Goal: Complete application form: Complete application form

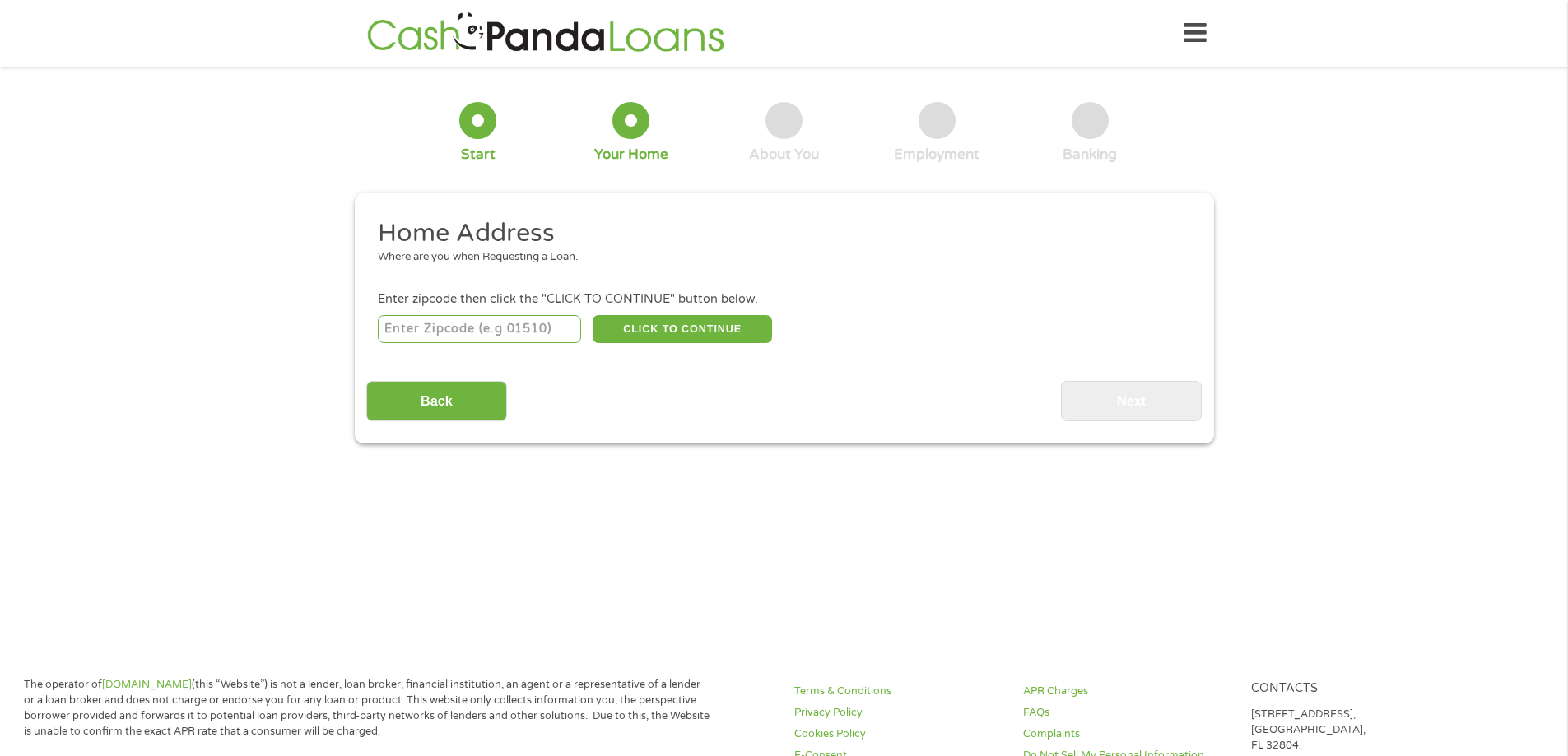
click at [428, 326] on input "number" at bounding box center [480, 329] width 203 height 28
click at [428, 329] on input "number" at bounding box center [480, 329] width 203 height 28
type input "48506"
click at [674, 335] on button "CLICK TO CONTINUE" at bounding box center [683, 329] width 179 height 28
type input "48506"
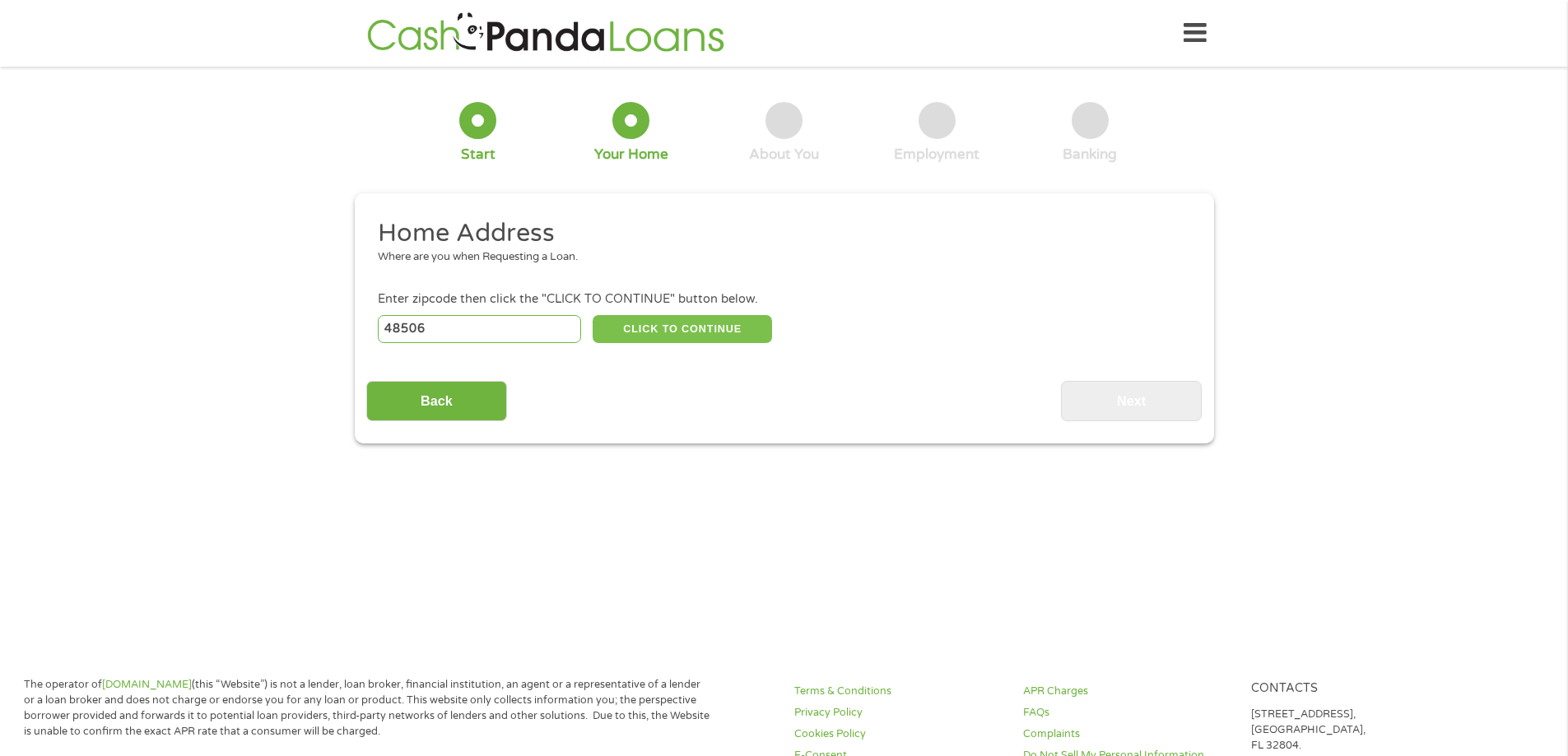
type input "Flint"
select select "Michigan"
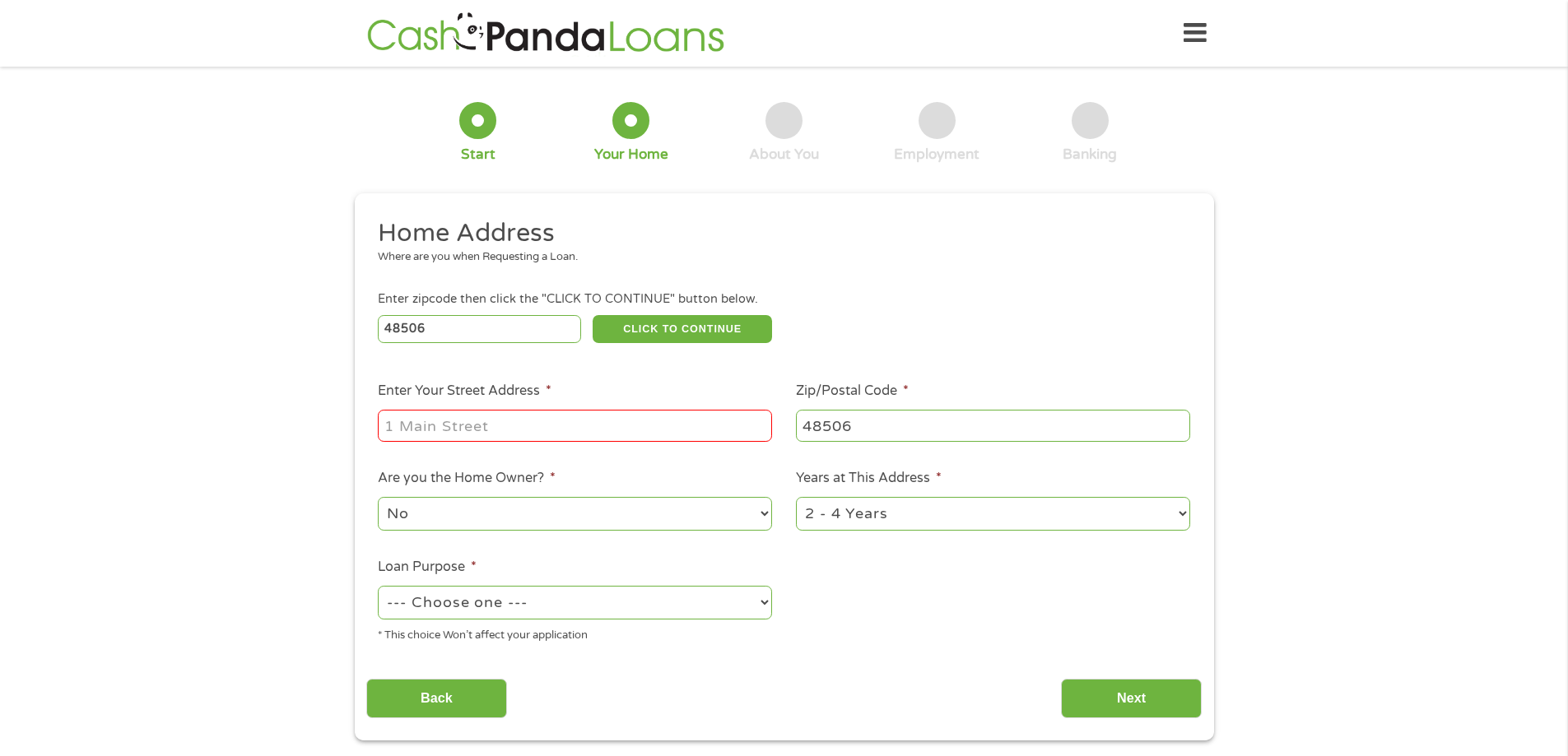
click at [906, 302] on div "Enter zipcode then click the "CLICK TO CONTINUE" button below." at bounding box center [784, 299] width 812 height 18
click at [631, 430] on input "Enter Your Street Address *" at bounding box center [575, 425] width 394 height 31
click at [628, 426] on input "Enter Your Street Address *" at bounding box center [575, 425] width 394 height 31
type input "5502 Turtle Cove Pkwy"
click at [753, 521] on select "No Yes" at bounding box center [575, 514] width 394 height 34
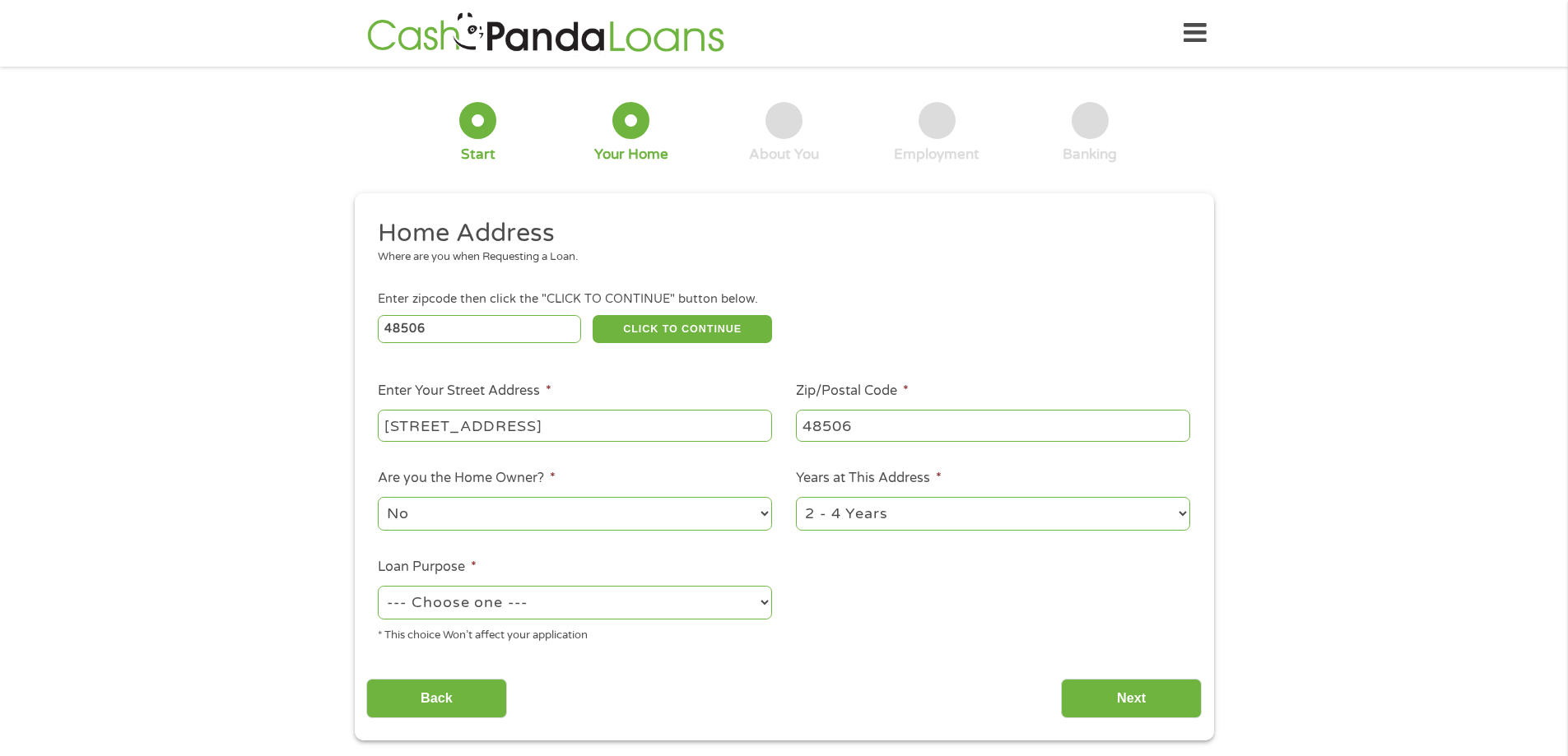
select select "yes"
click at [378, 497] on select "No Yes" at bounding box center [575, 514] width 394 height 34
click at [748, 612] on select "--- Choose one --- Pay Bills Debt Consolidation Home Improvement Major Purchase…" at bounding box center [575, 603] width 394 height 34
select select "other"
click at [378, 586] on select "--- Choose one --- Pay Bills Debt Consolidation Home Improvement Major Purchase…" at bounding box center [575, 603] width 394 height 34
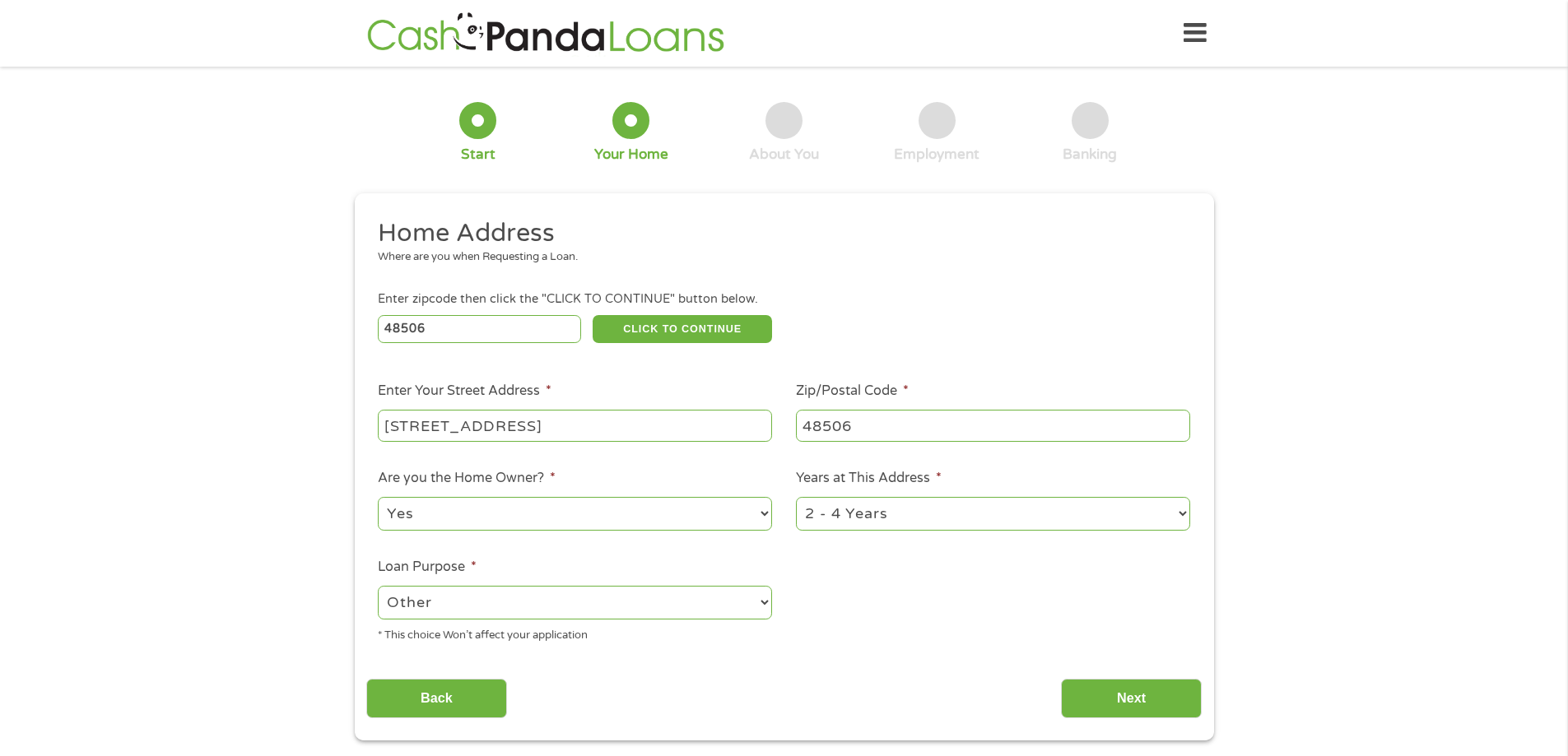
click at [489, 569] on li "Loan Purpose * --- Choose one --- Pay Bills Debt Consolidation Home Improvement…" at bounding box center [575, 601] width 418 height 88
click at [1162, 701] on input "Next" at bounding box center [1130, 698] width 140 height 41
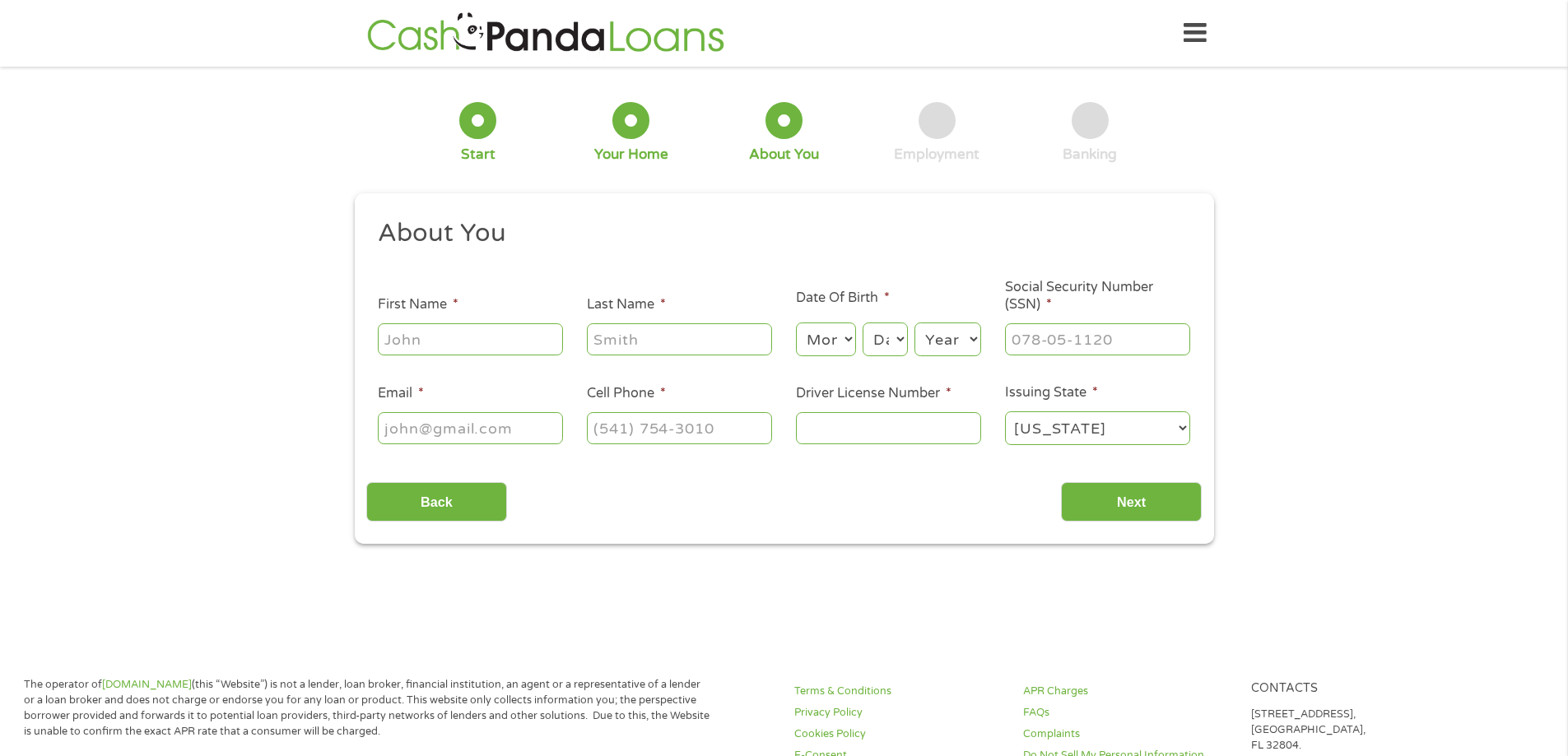
scroll to position [7, 7]
click at [458, 508] on input "Back" at bounding box center [436, 502] width 140 height 41
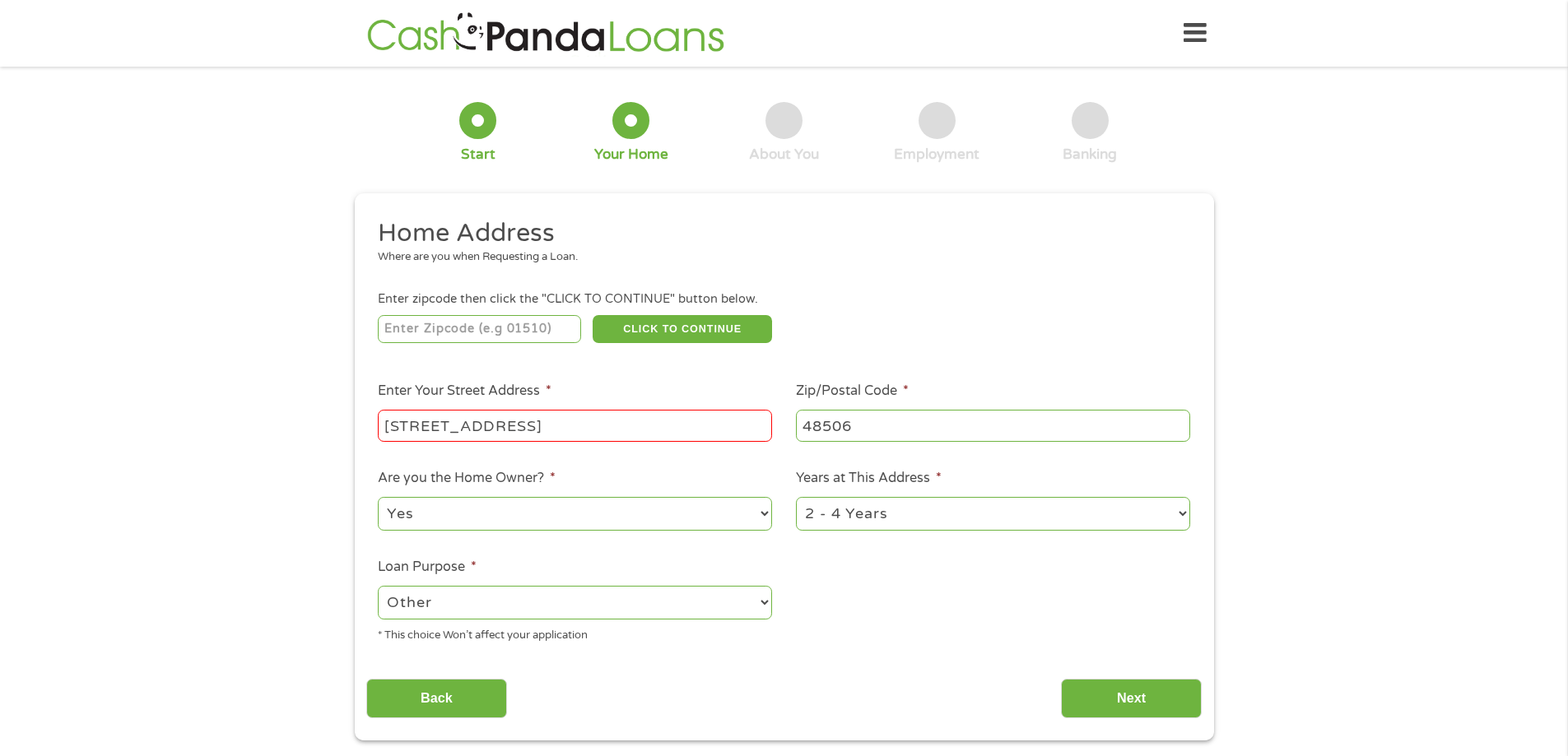
drag, startPoint x: 850, startPoint y: 607, endPoint x: 1015, endPoint y: 576, distance: 167.9
click at [850, 605] on ul "Home Address Where are you when Requesting a Loan. Enter zipcode then click the…" at bounding box center [784, 437] width 836 height 440
click at [1184, 518] on select "1 Year or less 1 - 2 Years 2 - 4 Years Over 4 Years" at bounding box center [993, 514] width 394 height 34
select select "60months"
click at [796, 497] on select "1 Year or less 1 - 2 Years 2 - 4 Years Over 4 Years" at bounding box center [993, 514] width 394 height 34
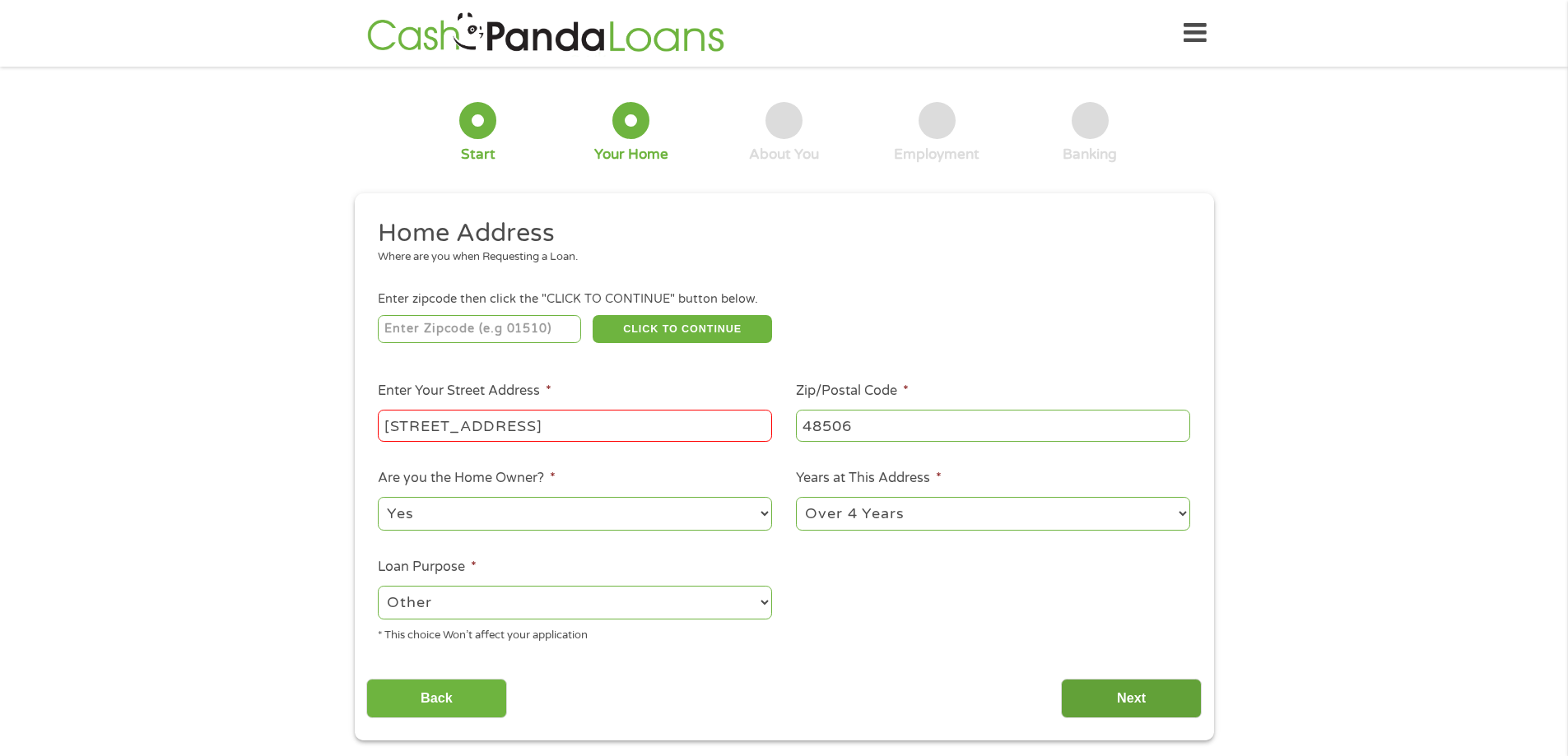
click at [1113, 698] on input "Next" at bounding box center [1130, 698] width 140 height 41
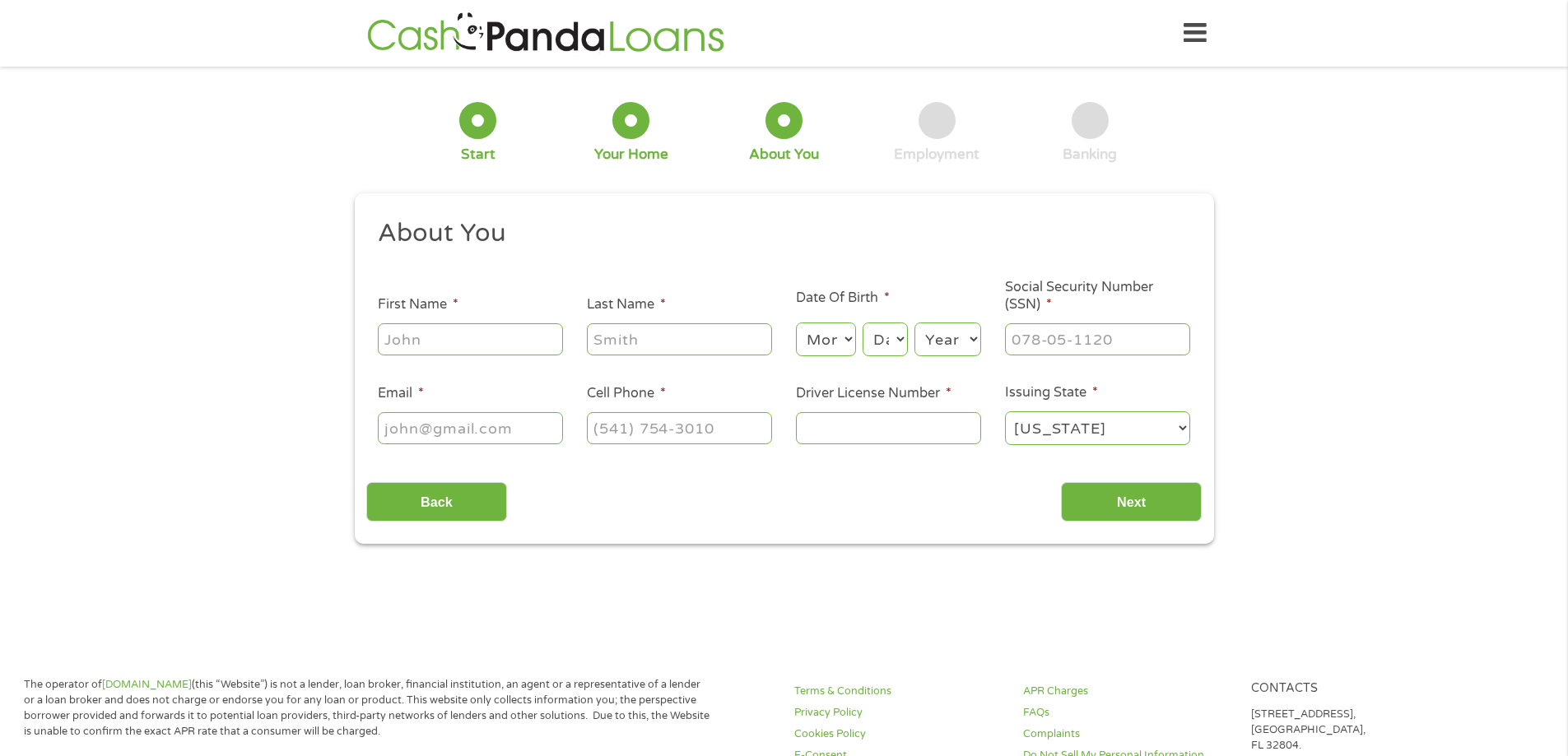
click at [469, 342] on input "First Name *" at bounding box center [471, 338] width 185 height 31
type input "Velesa"
click at [645, 327] on input "Last Name *" at bounding box center [680, 338] width 185 height 31
type input "Cole"
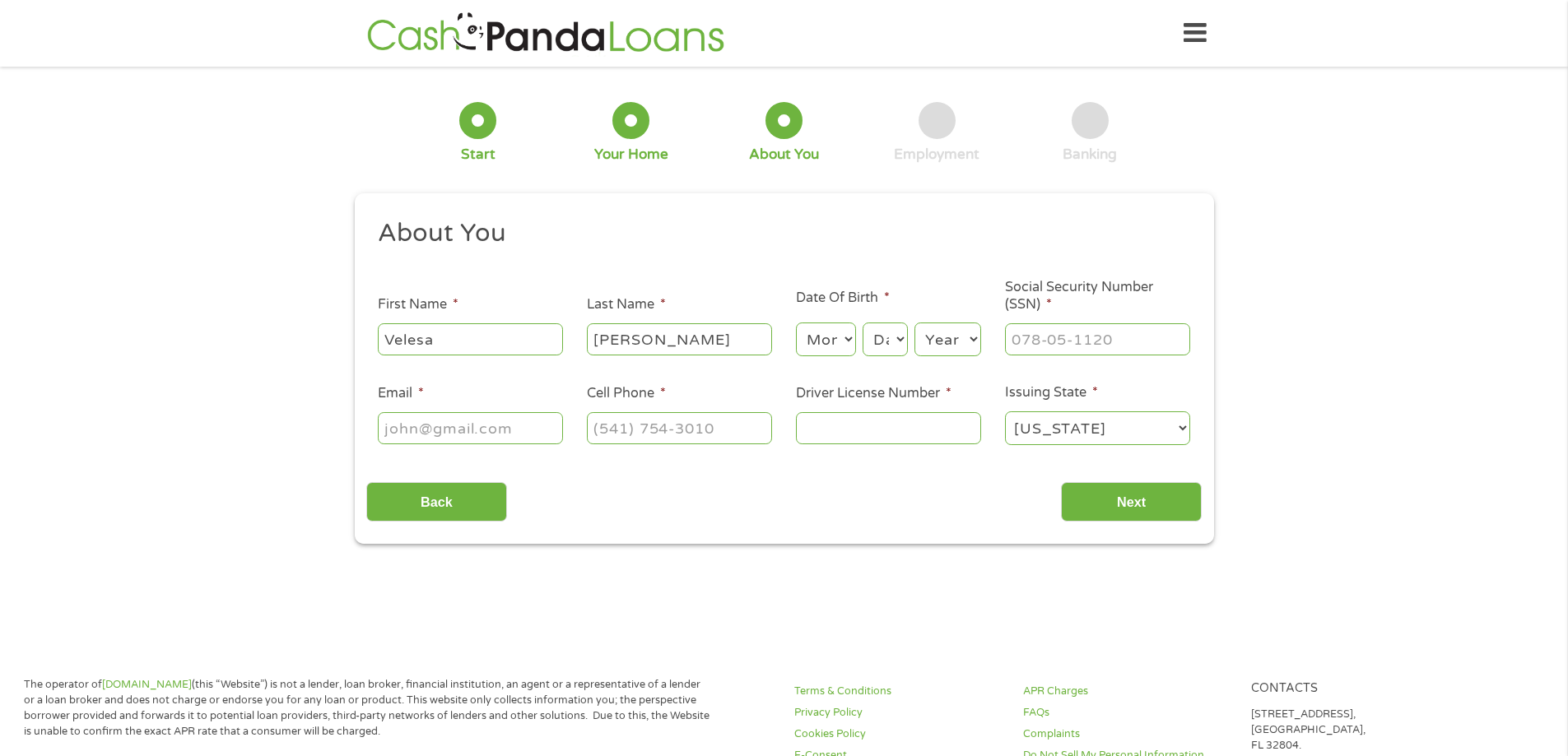
click at [835, 342] on select "Month 1 2 3 4 5 6 7 8 9 10 11 12" at bounding box center [826, 339] width 60 height 34
select select "5"
click at [796, 322] on select "Month 1 2 3 4 5 6 7 8 9 10 11 12" at bounding box center [826, 339] width 60 height 34
click at [895, 335] on select "Day 1 2 3 4 5 6 7 8 9 10 11 12 13 14 15 16 17 18 19 20 21 22 23 24 25 26 27 28 …" at bounding box center [884, 339] width 45 height 34
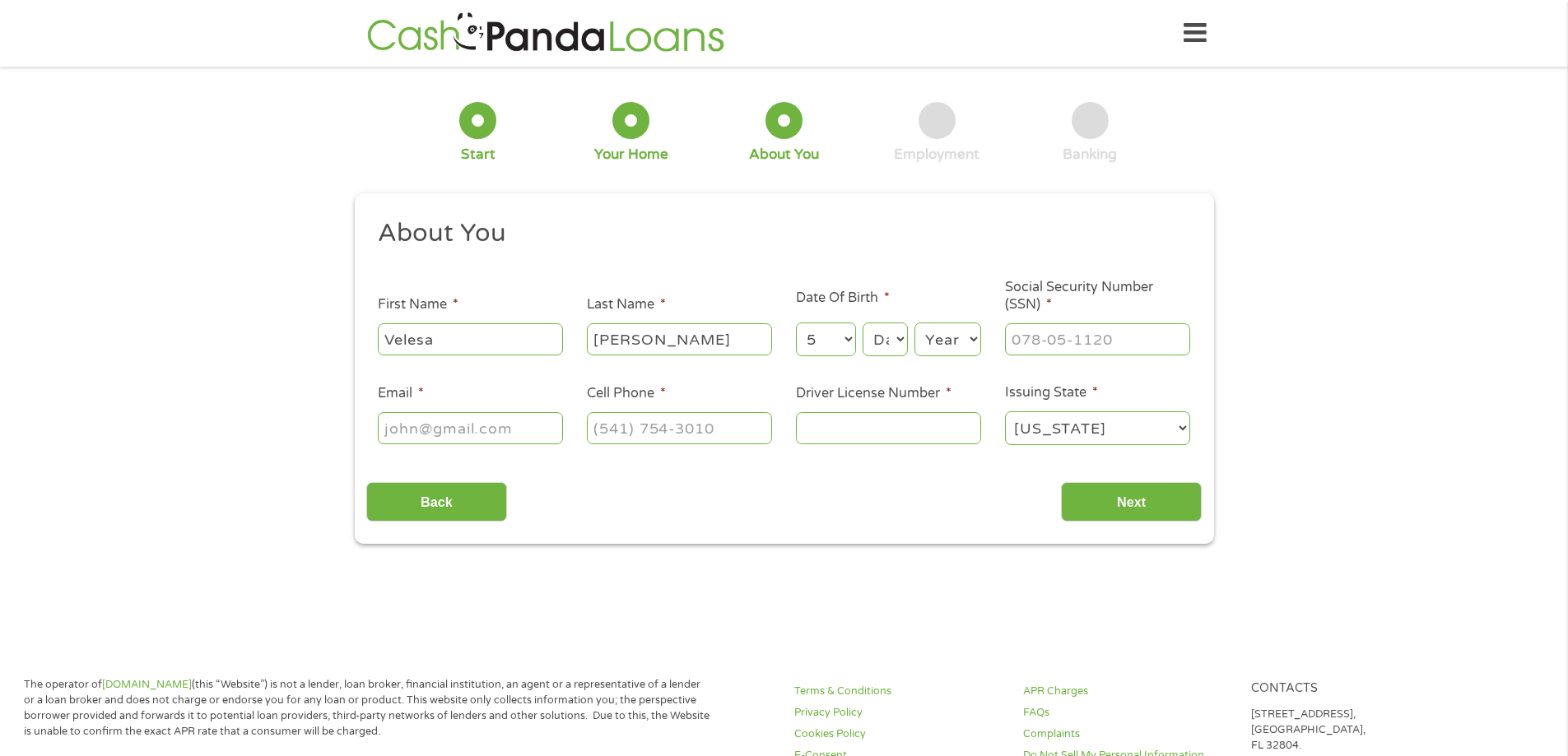
click at [893, 337] on select "Day 1 2 3 4 5 6 7 8 9 10 11 12 13 14 15 16 17 18 19 20 21 22 23 24 25 26 27 28 …" at bounding box center [884, 339] width 45 height 34
select select "10"
click at [863, 322] on select "Day 1 2 3 4 5 6 7 8 9 10 11 12 13 14 15 16 17 18 19 20 21 22 23 24 25 26 27 28 …" at bounding box center [884, 339] width 45 height 34
click at [970, 336] on select "Year 2007 2006 2005 2004 2003 2002 2001 2000 1999 1998 1997 1996 1995 1994 1993…" at bounding box center [947, 339] width 67 height 34
select select "1963"
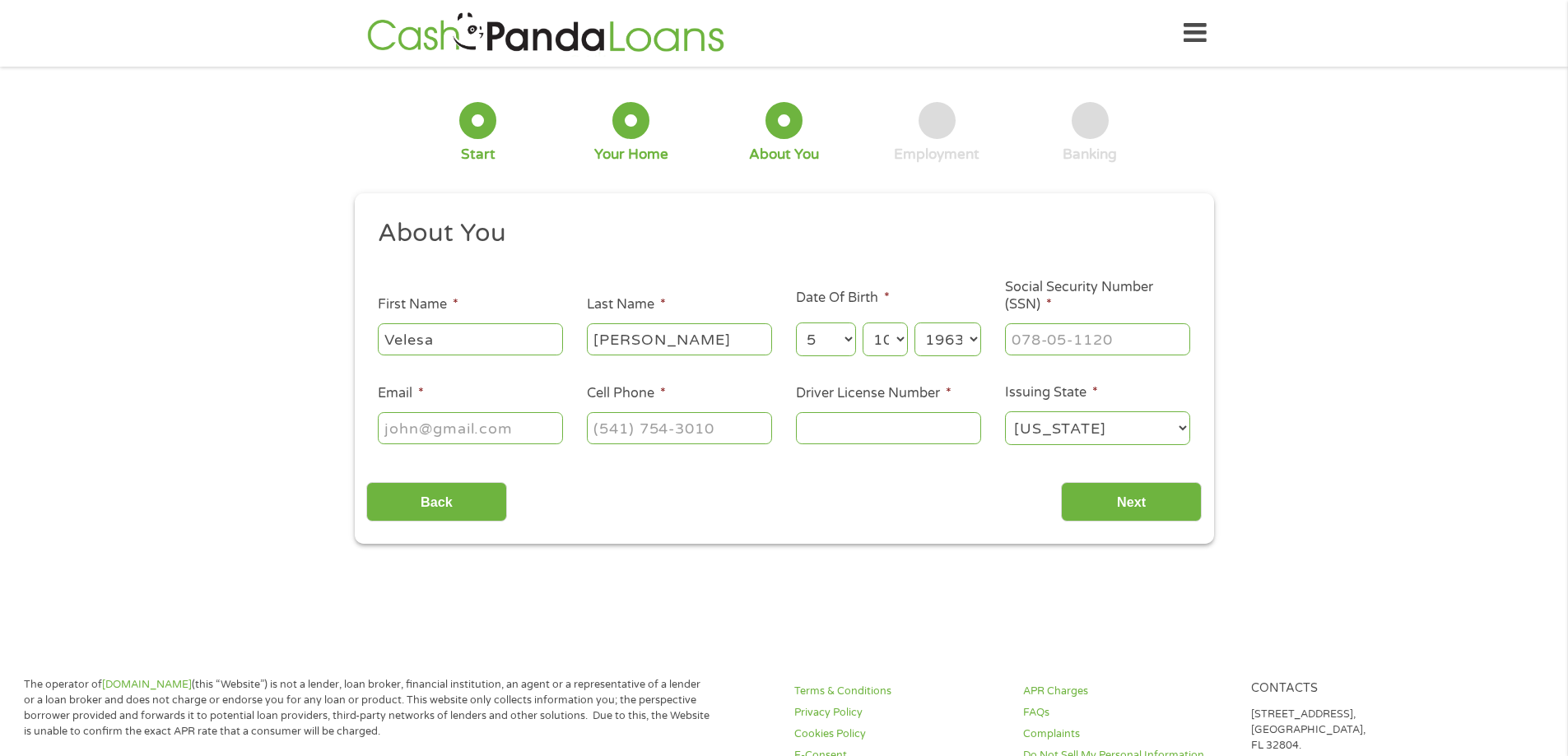
click at [914, 322] on select "Year 2007 2006 2005 2004 2003 2002 2001 2000 1999 1998 1997 1996 1995 1994 1993…" at bounding box center [947, 339] width 67 height 34
click at [946, 41] on div "Home Get Loan Offer How it works FAQs Blog Cash Loans Quick Loans Online Loans …" at bounding box center [784, 33] width 845 height 52
click at [1150, 337] on input "___-__-____" at bounding box center [1097, 338] width 185 height 31
type input "___-__-____"
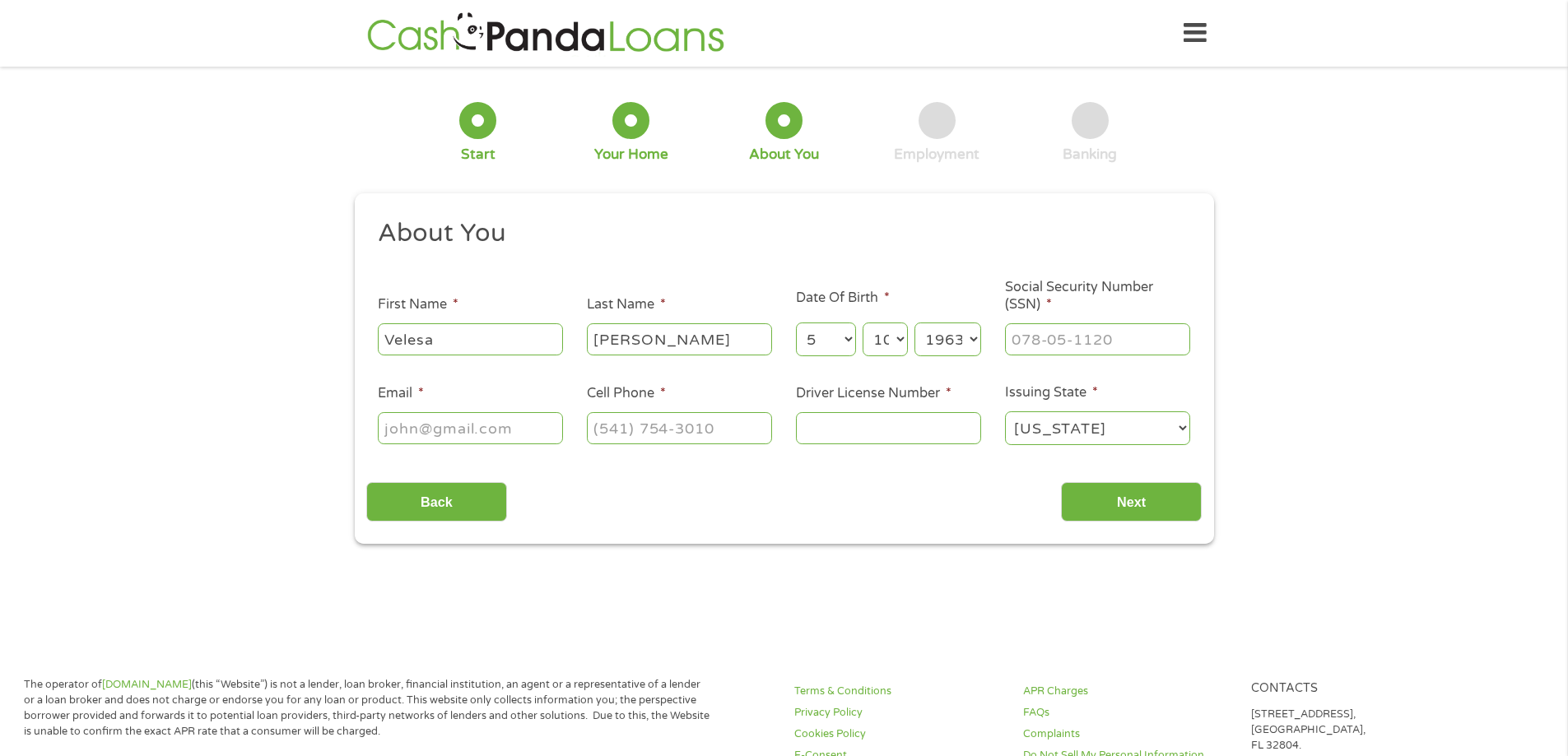
click at [480, 426] on input "Email *" at bounding box center [471, 427] width 185 height 31
type input "velesacole@att.net"
click at [751, 425] on input "(___) ___-____" at bounding box center [680, 427] width 185 height 31
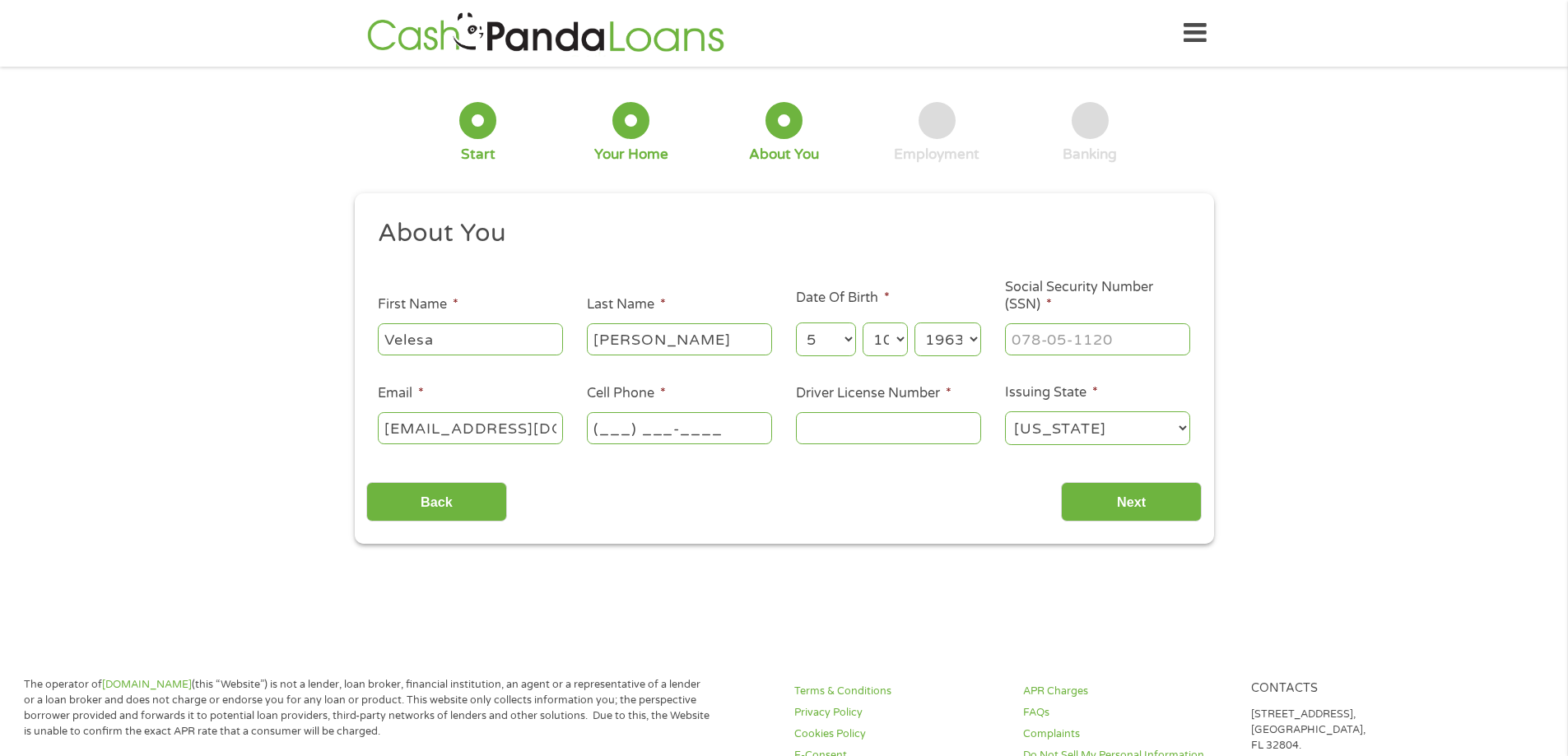
click at [626, 430] on input "(___) ___-____" at bounding box center [680, 427] width 185 height 31
type input "(810) 407-2082"
click at [865, 431] on input "Driver License Number *" at bounding box center [888, 427] width 185 height 31
click at [865, 430] on input "Driver License Number *" at bounding box center [888, 427] width 185 height 31
type input "C400843012356"
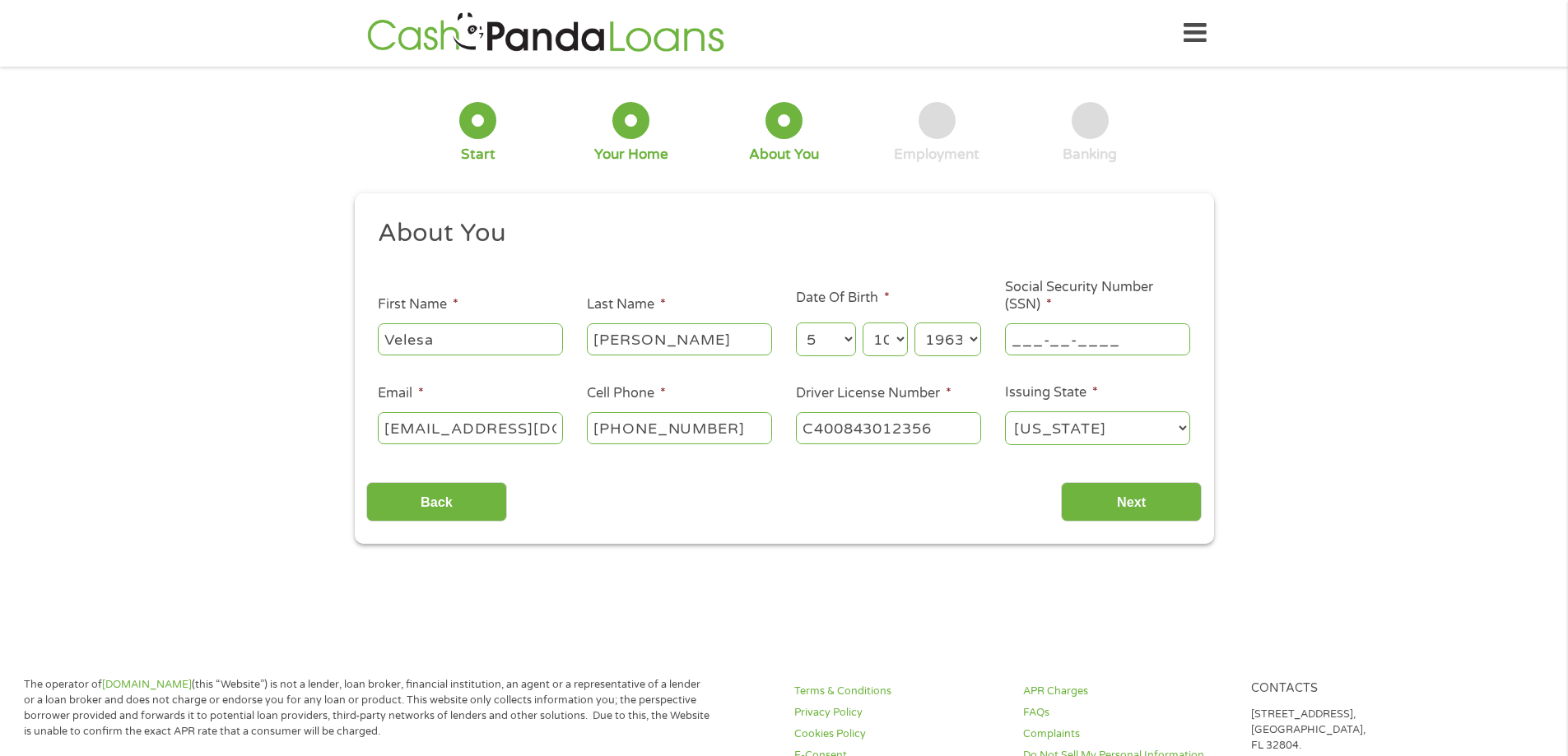
click at [1083, 340] on input "___-__-____" at bounding box center [1097, 338] width 185 height 31
type input "378-76-2095"
click at [1134, 496] on input "Next" at bounding box center [1130, 502] width 140 height 41
click at [1121, 501] on input "Next" at bounding box center [1130, 502] width 140 height 41
click at [1135, 507] on input "Next" at bounding box center [1130, 502] width 140 height 41
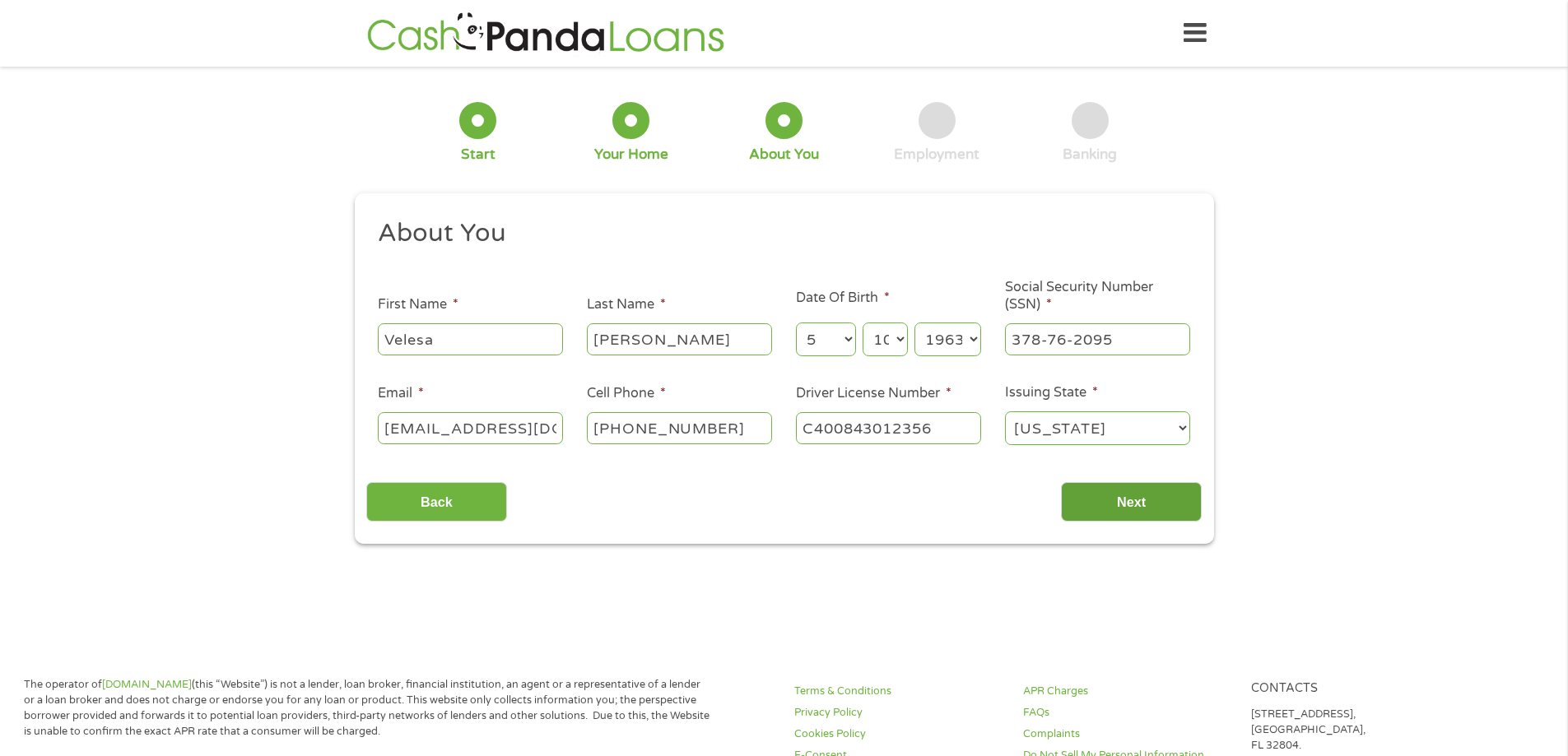
click at [1135, 507] on input "Next" at bounding box center [1130, 502] width 140 height 41
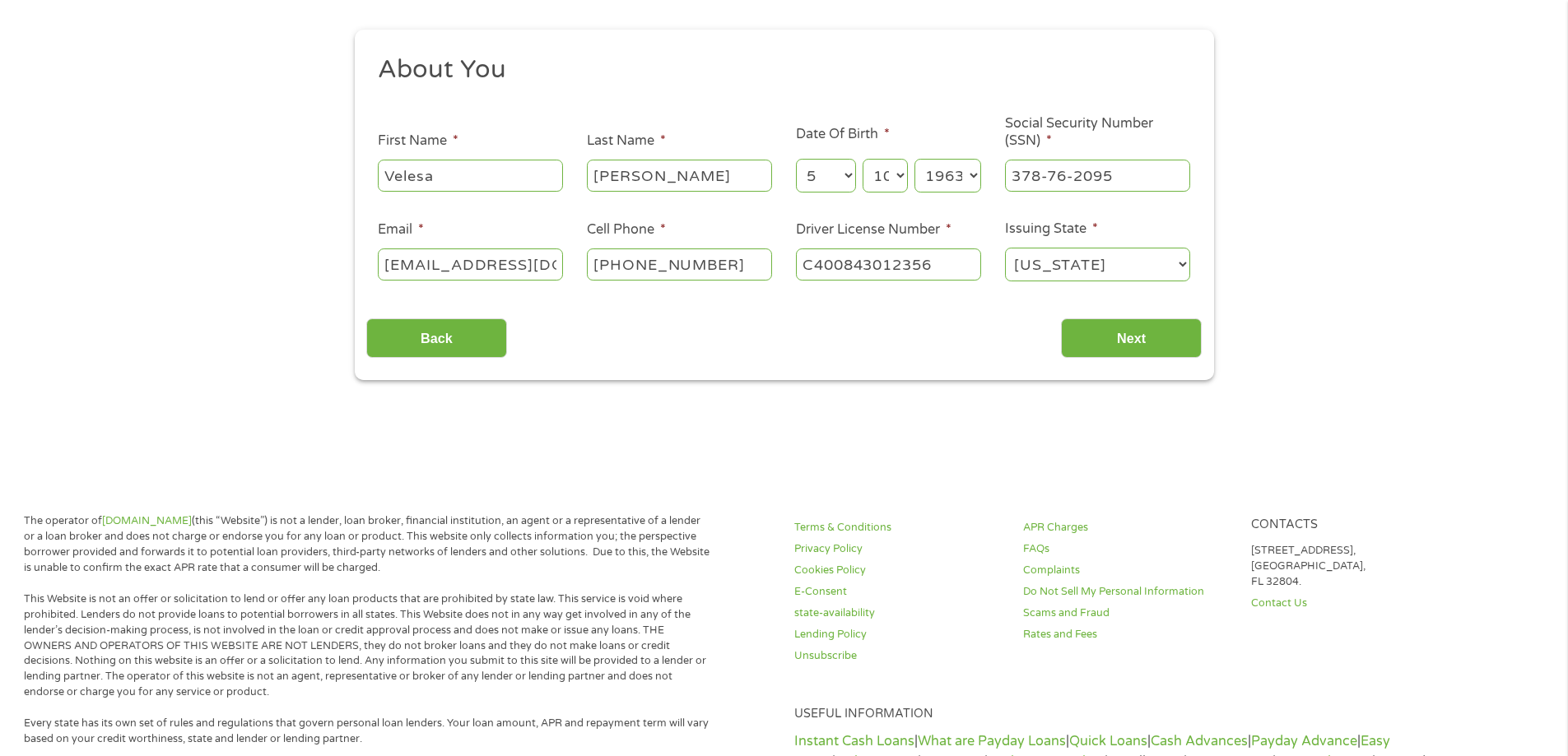
scroll to position [0, 0]
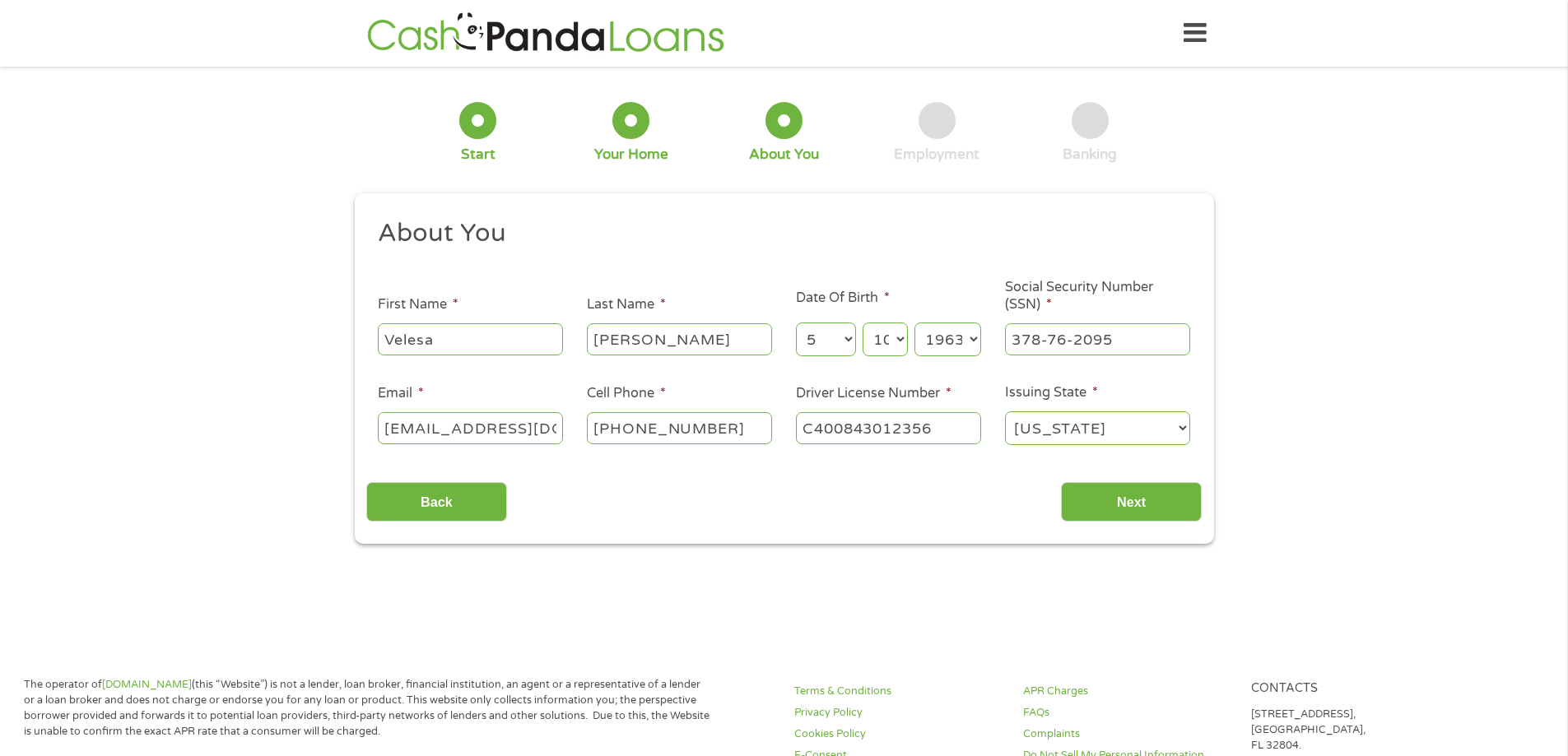
click at [1109, 225] on h2 "About You" at bounding box center [778, 233] width 800 height 33
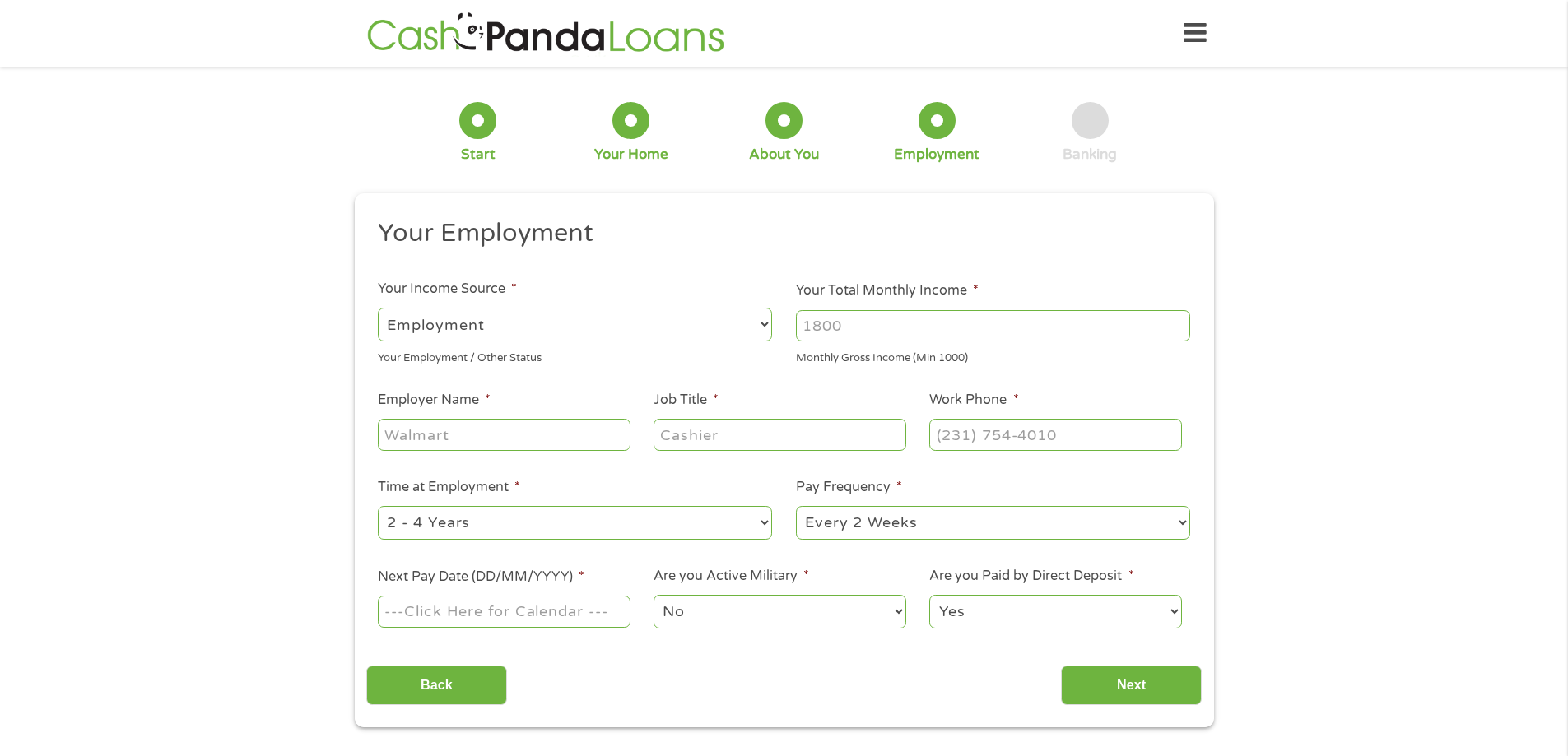
scroll to position [7, 7]
click at [764, 325] on select "--- Choose one --- Employment Self Employed Benefits" at bounding box center [575, 324] width 394 height 34
select select "benefits"
click at [378, 307] on select "--- Choose one --- Employment Self Employed Benefits" at bounding box center [575, 324] width 394 height 34
type input "Other"
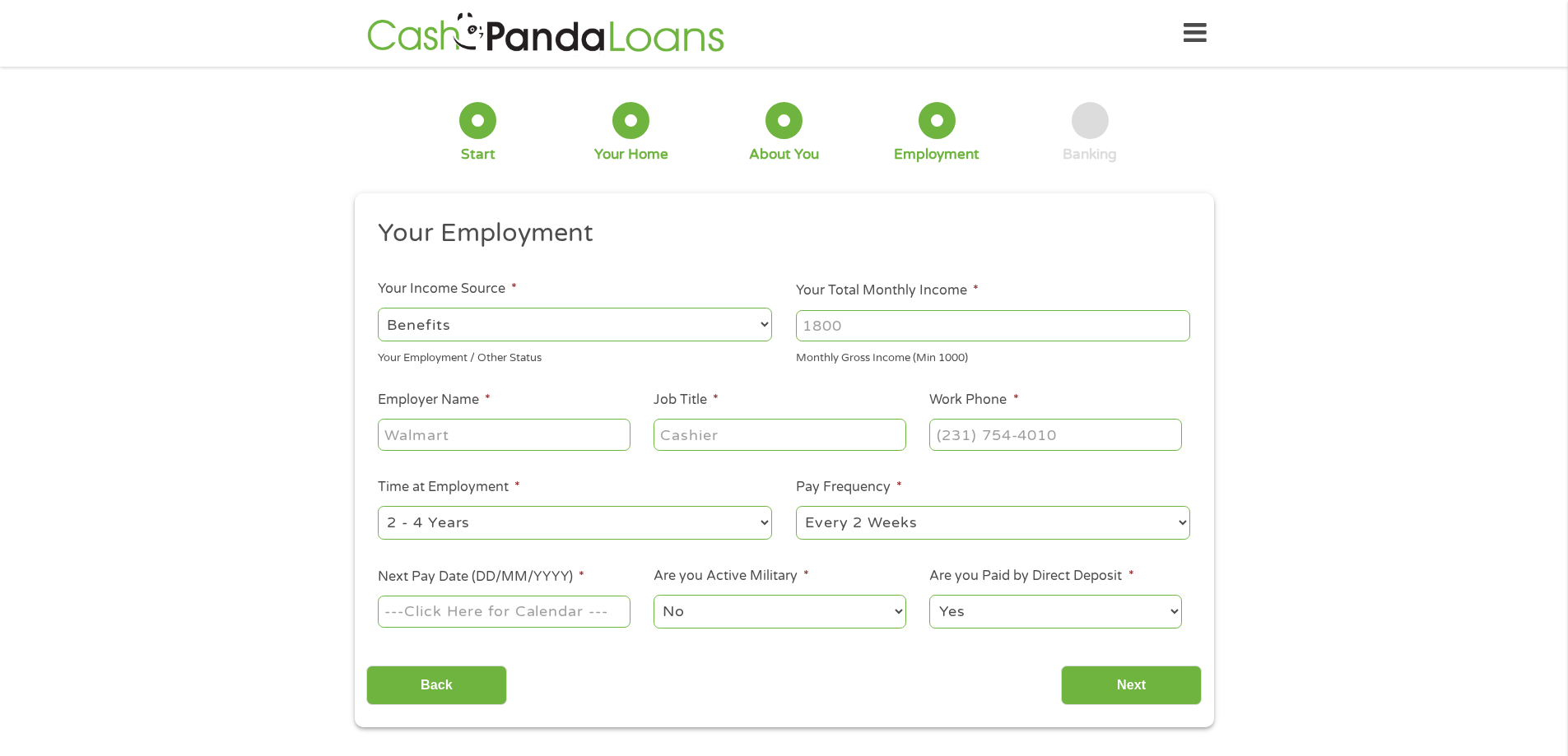
type input "(810) 407-2082"
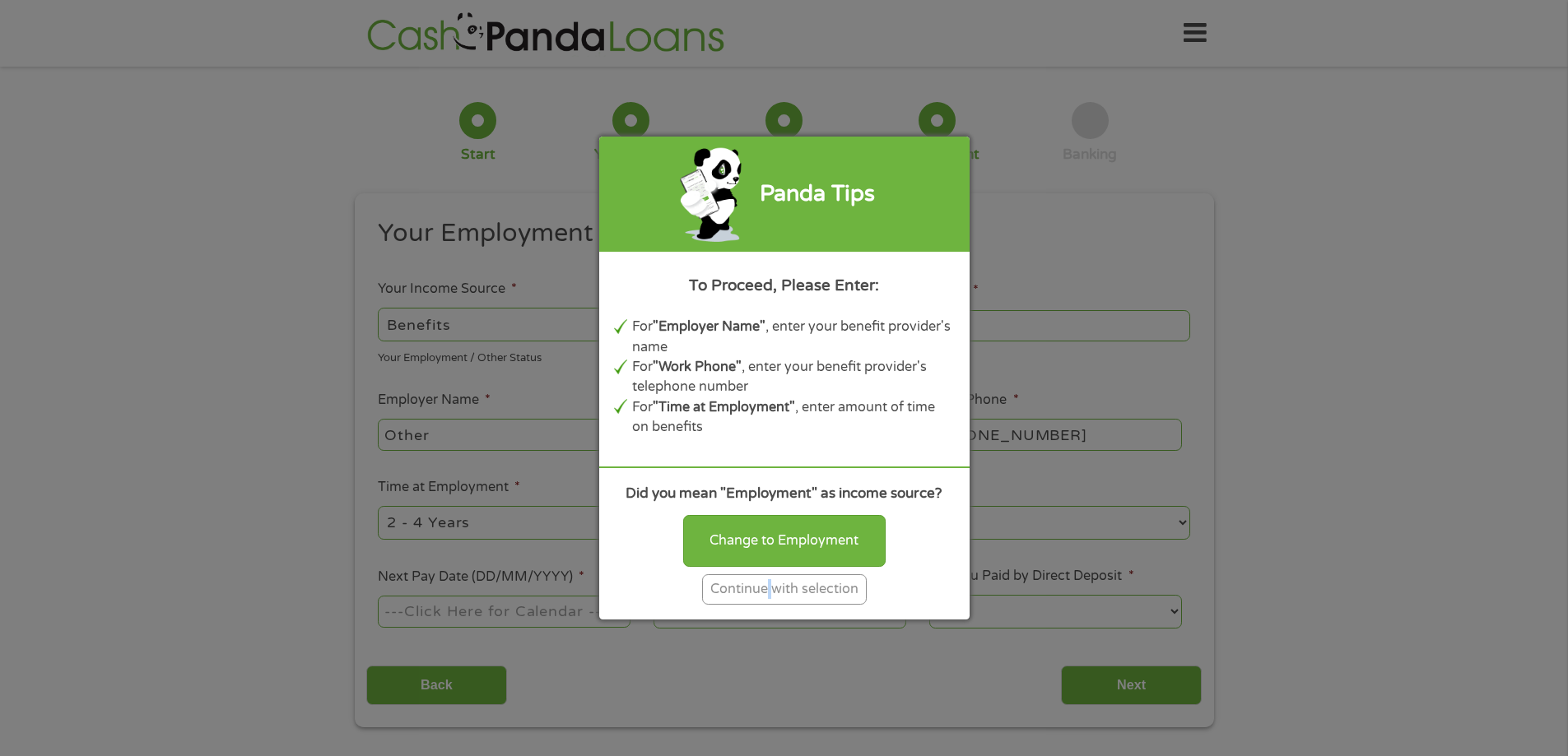
click at [769, 596] on div "Continue with selection" at bounding box center [784, 589] width 164 height 31
click at [769, 596] on select "No Yes" at bounding box center [779, 612] width 252 height 34
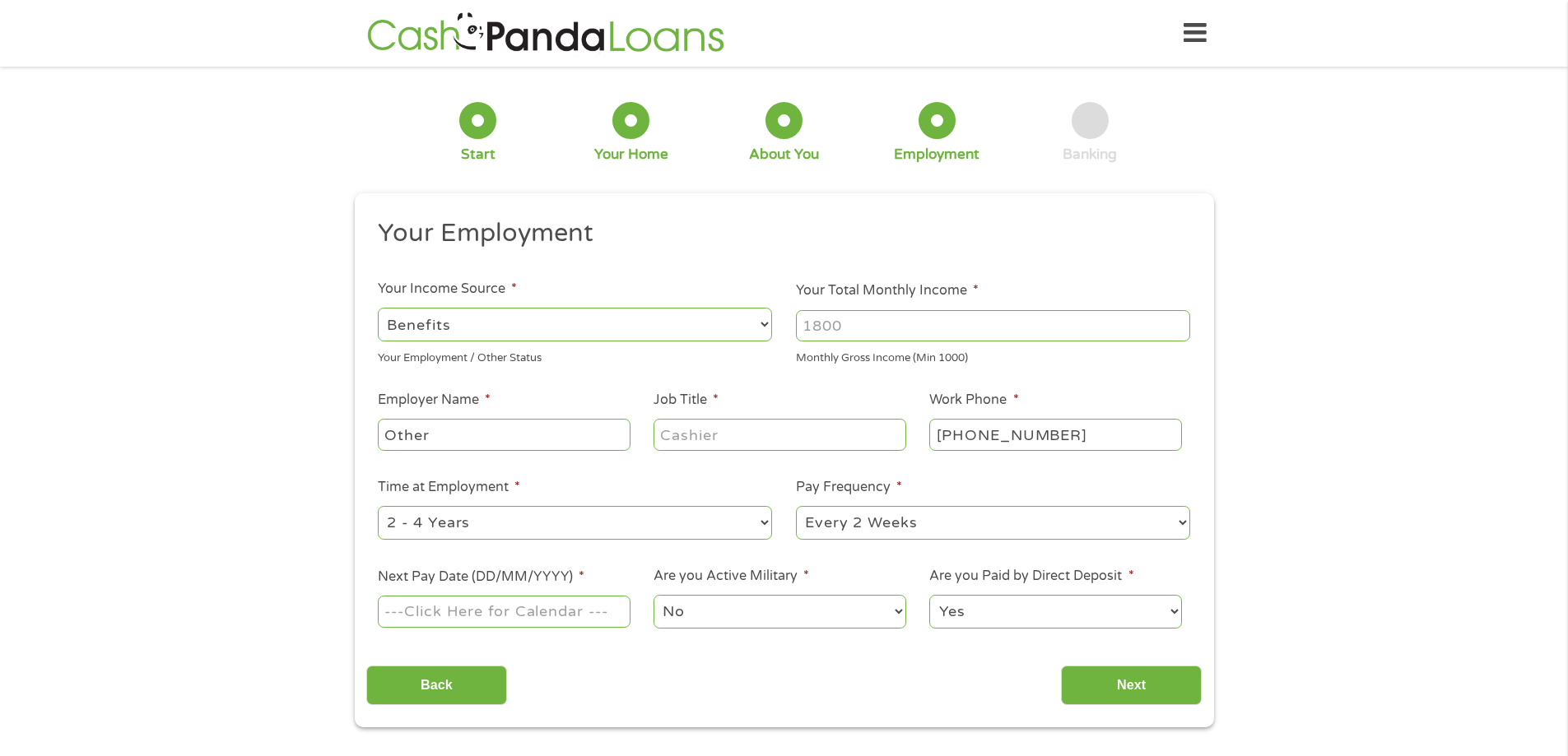
click at [538, 427] on input "Other" at bounding box center [503, 434] width 252 height 31
type input "Social Security"
click at [871, 331] on input "Your Total Monthly Income *" at bounding box center [993, 325] width 394 height 31
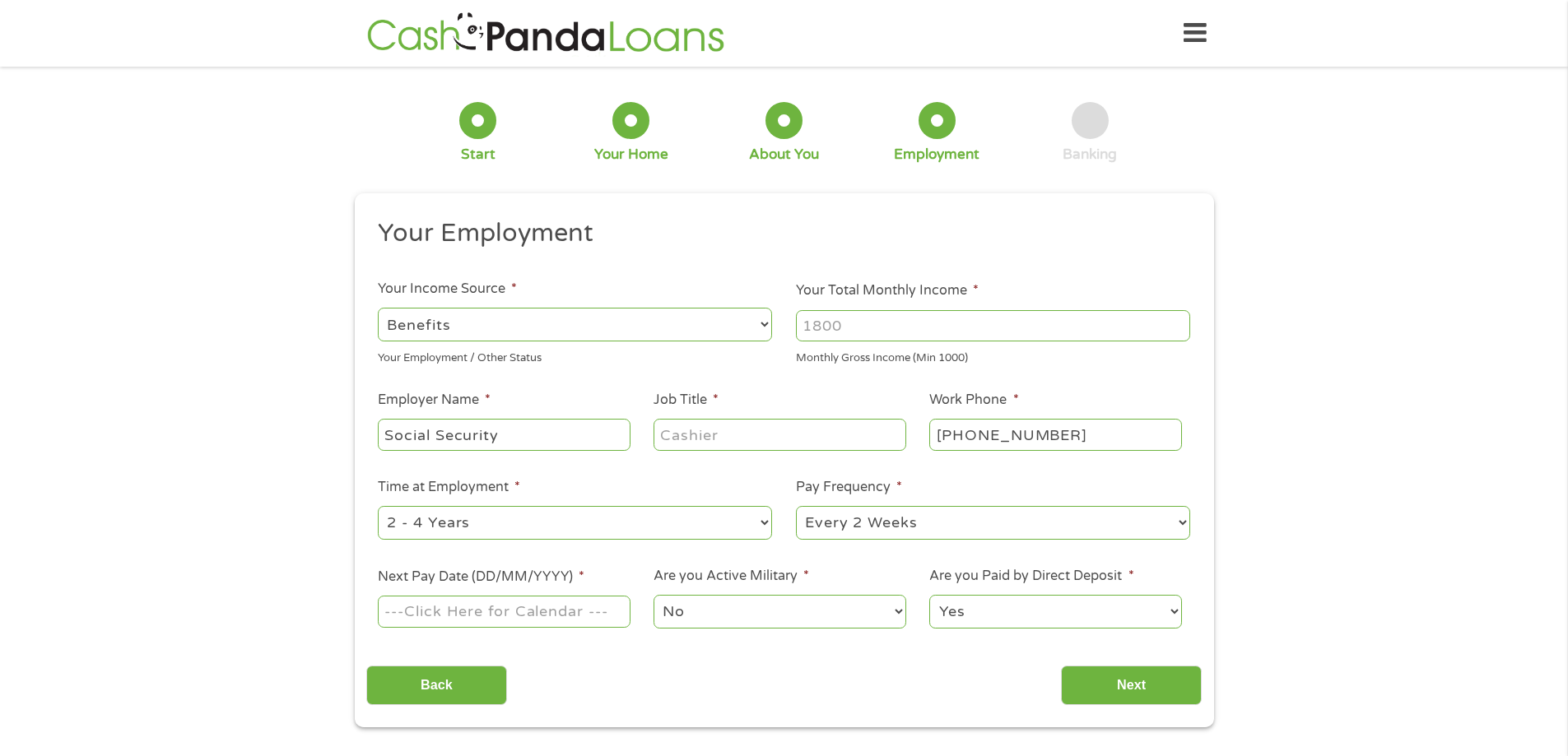
click at [1001, 319] on input "Your Total Monthly Income *" at bounding box center [993, 325] width 394 height 31
click at [1175, 331] on input "1000" at bounding box center [993, 325] width 394 height 31
drag, startPoint x: 1177, startPoint y: 317, endPoint x: 999, endPoint y: 298, distance: 179.0
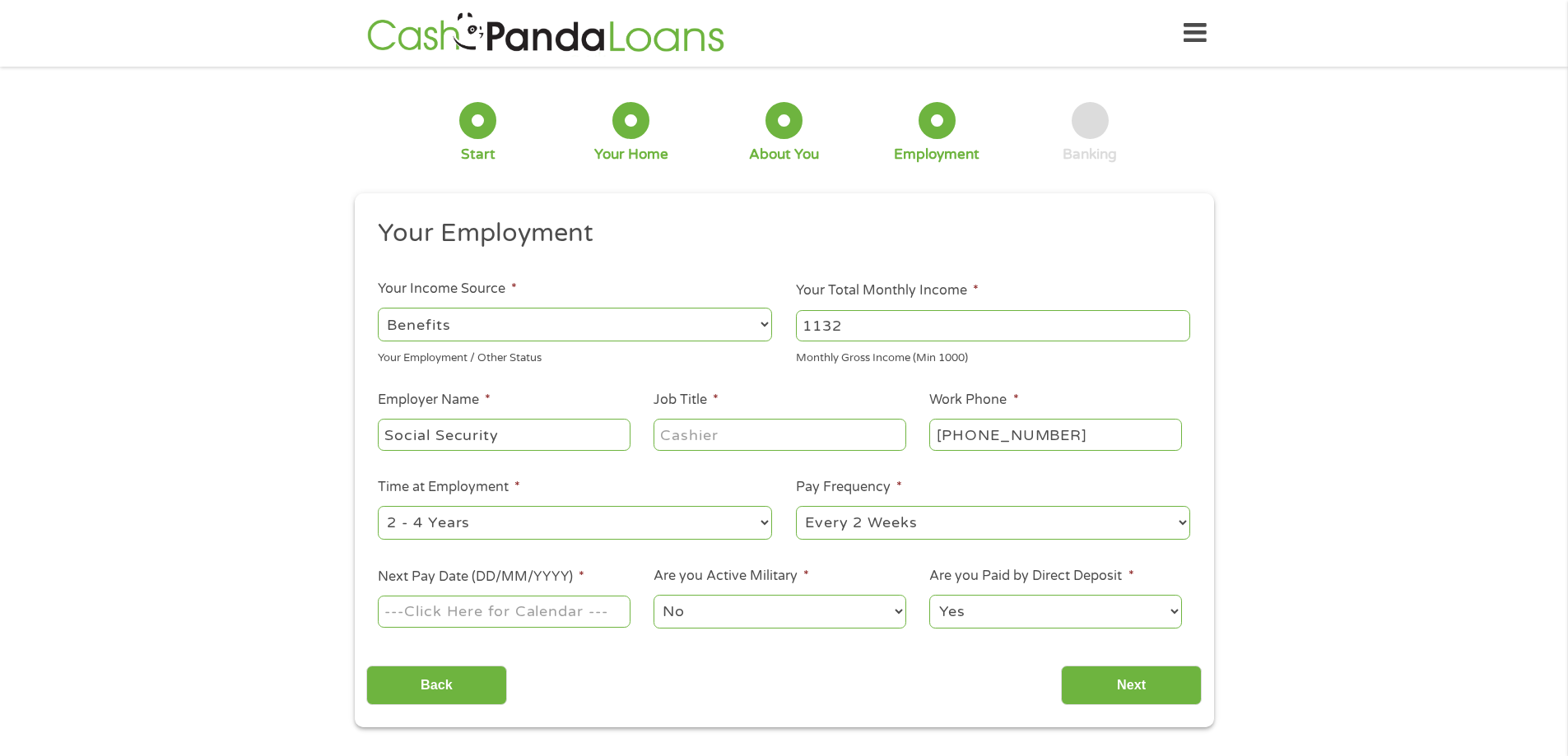
click at [1162, 313] on input "1132" at bounding box center [993, 325] width 394 height 31
type input "1"
type input "2750"
click at [793, 441] on input "Job Title *" at bounding box center [779, 434] width 252 height 31
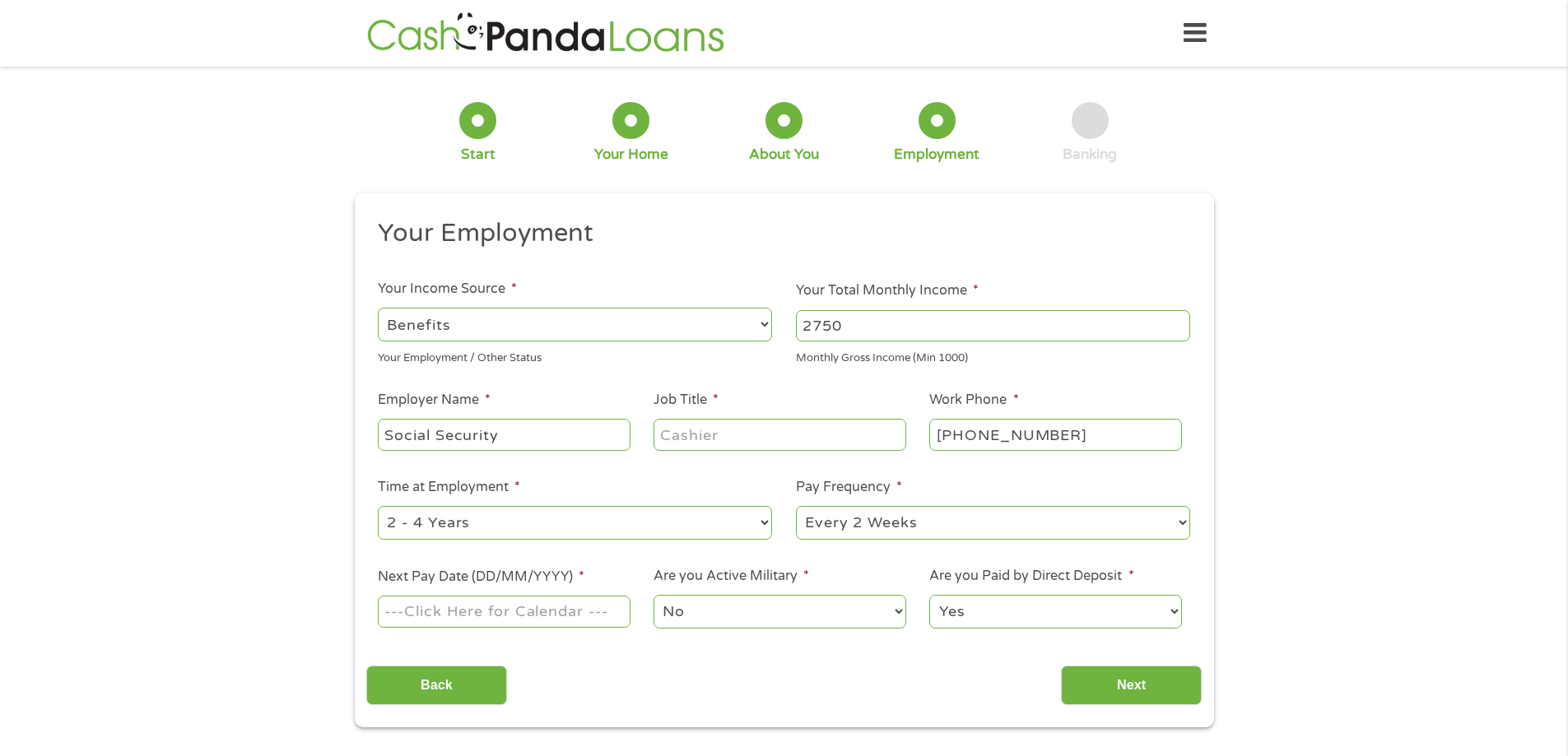
click at [1170, 521] on select "--- Choose one --- Every 2 Weeks Every Week Monthly Semi-Monthly" at bounding box center [993, 523] width 394 height 34
select select "monthly"
click at [796, 506] on select "--- Choose one --- Every 2 Weeks Every Week Monthly Semi-Monthly" at bounding box center [993, 523] width 394 height 34
click at [690, 443] on input "Job Title *" at bounding box center [779, 434] width 252 height 31
click at [707, 434] on input "Retirred" at bounding box center [779, 434] width 252 height 31
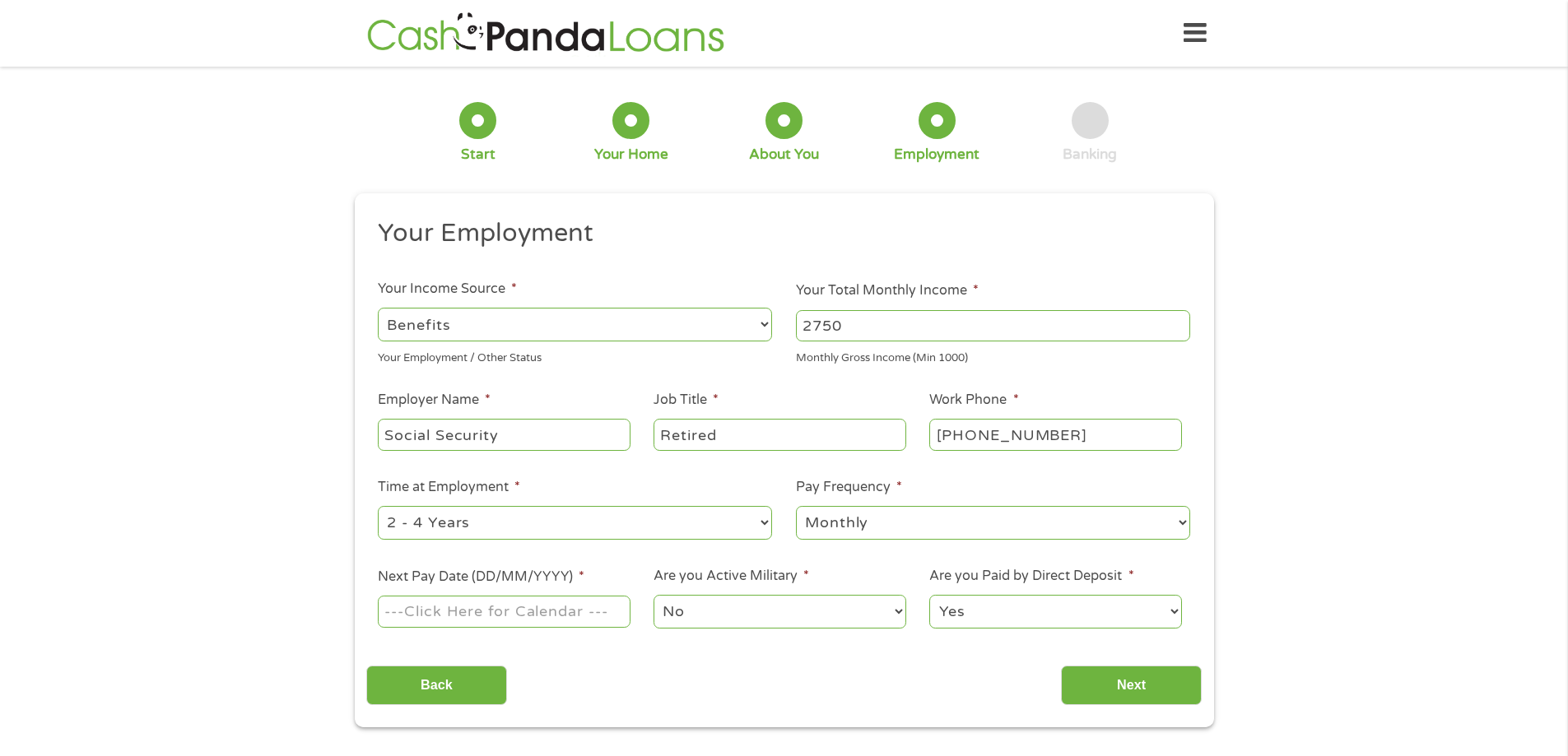
type input "Retired"
click at [759, 525] on select "--- Choose one --- 1 Year or less 1 - 2 Years 2 - 4 Years Over 4 Years" at bounding box center [575, 523] width 394 height 34
click at [762, 522] on select "--- Choose one --- 1 Year or less 1 - 2 Years 2 - 4 Years Over 4 Years" at bounding box center [575, 523] width 394 height 34
select select "60months"
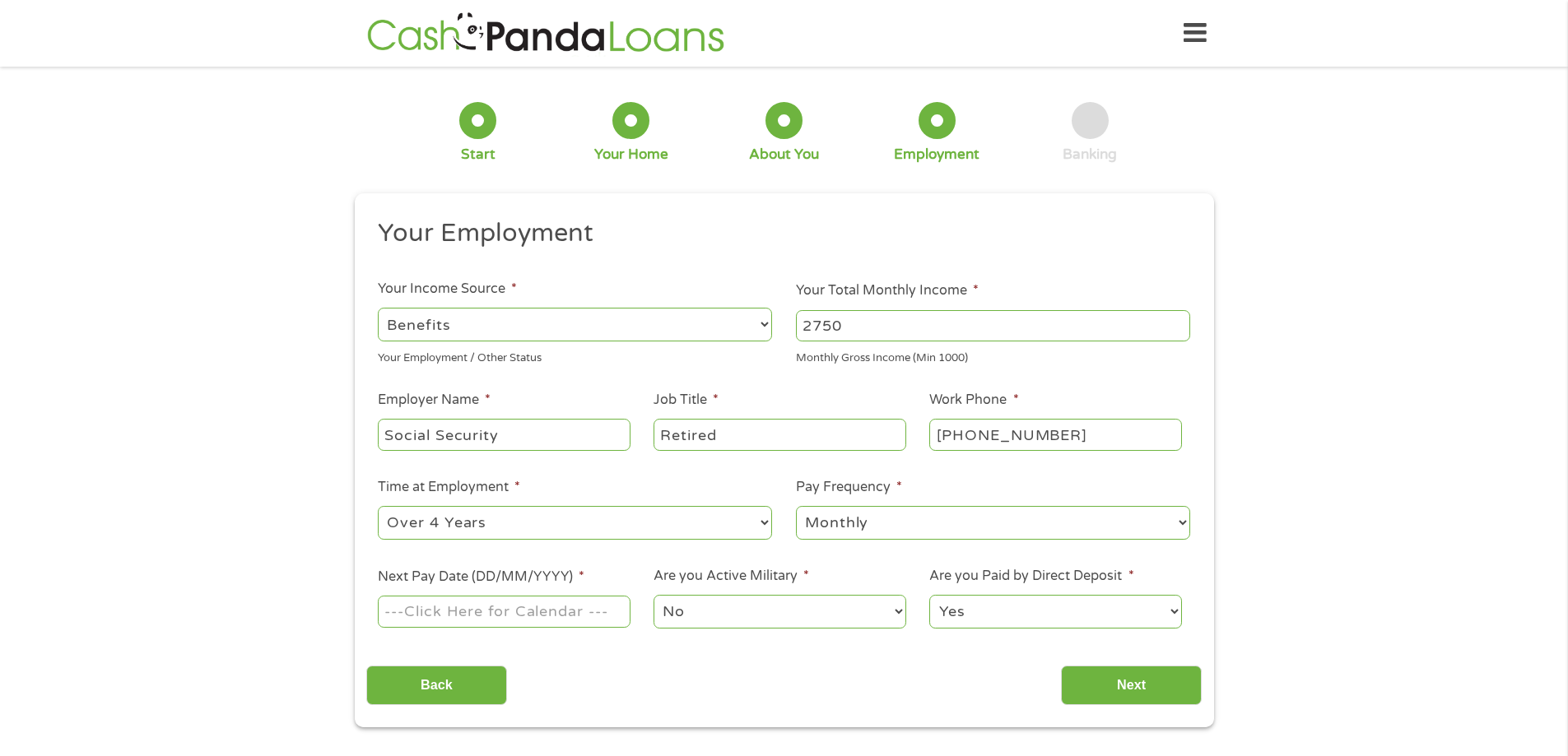
click at [378, 506] on select "--- Choose one --- 1 Year or less 1 - 2 Years 2 - 4 Years Over 4 Years" at bounding box center [575, 523] width 394 height 34
click at [497, 614] on input "Next Pay Date (DD/MM/YYYY) *" at bounding box center [503, 611] width 252 height 31
type input "15/10/2025"
click at [1158, 604] on select "Yes No" at bounding box center [1055, 612] width 252 height 34
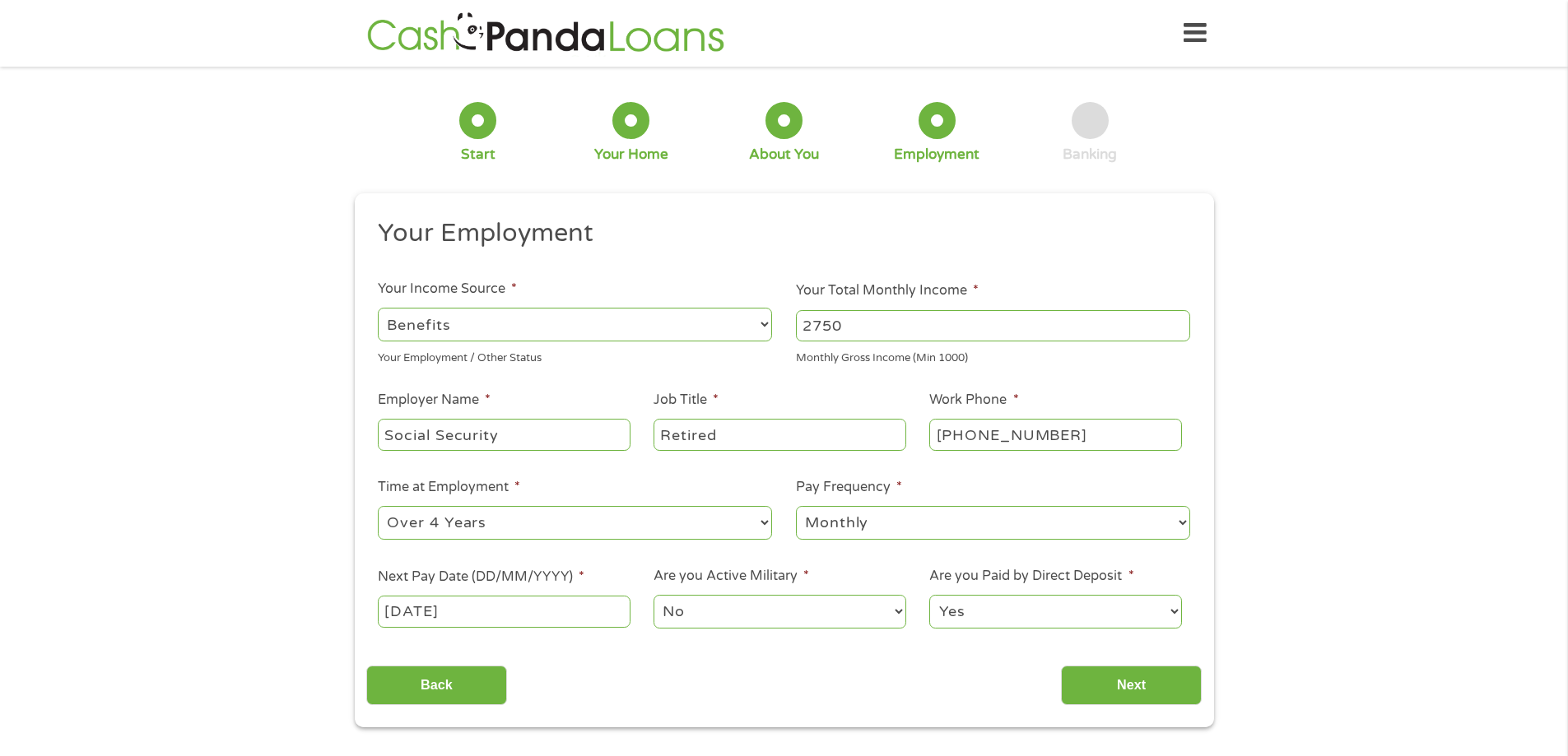
drag, startPoint x: 1158, startPoint y: 604, endPoint x: 1140, endPoint y: 605, distance: 18.0
click at [1155, 605] on select "Yes No" at bounding box center [1055, 612] width 252 height 34
click at [1135, 680] on input "Next" at bounding box center [1130, 685] width 140 height 41
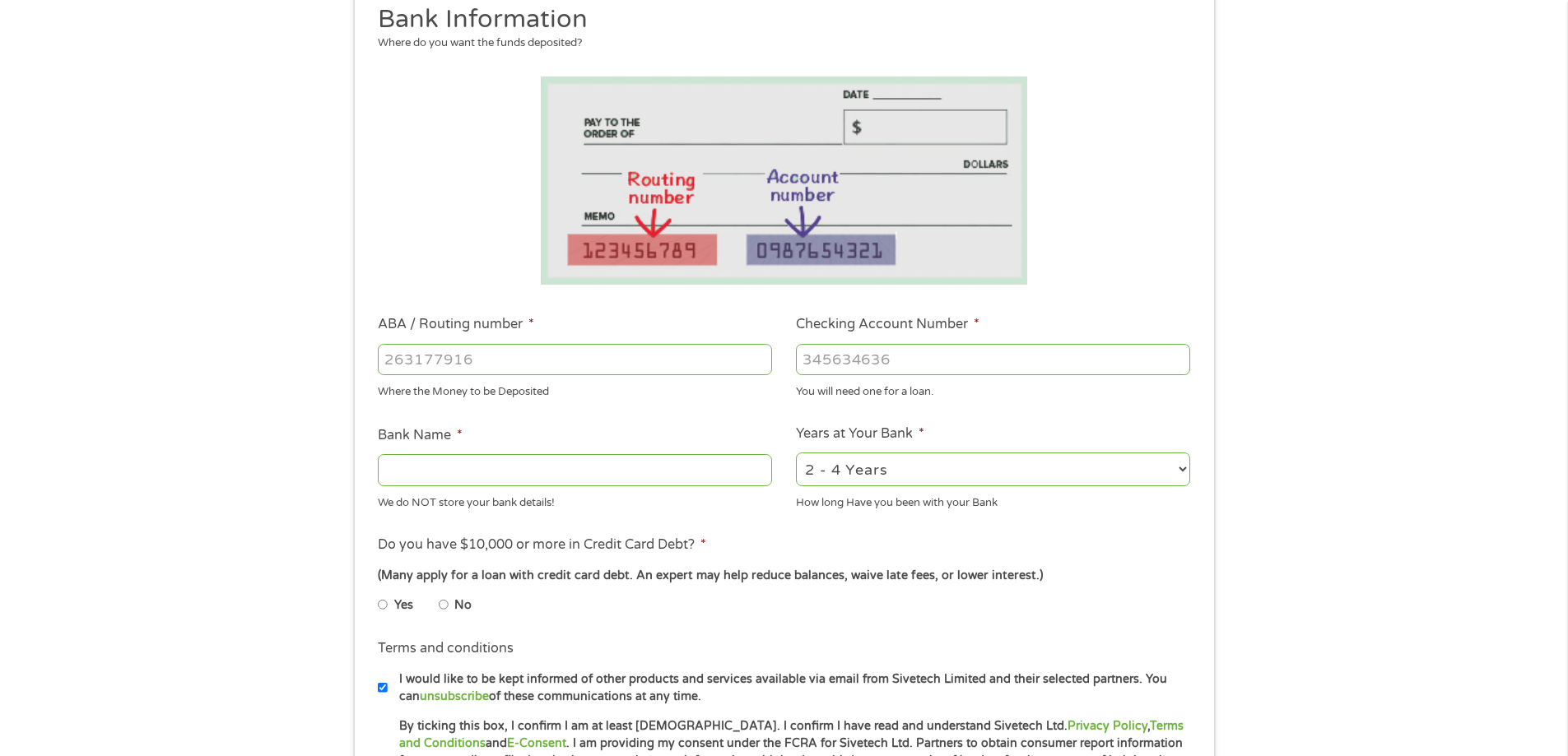
scroll to position [247, 0]
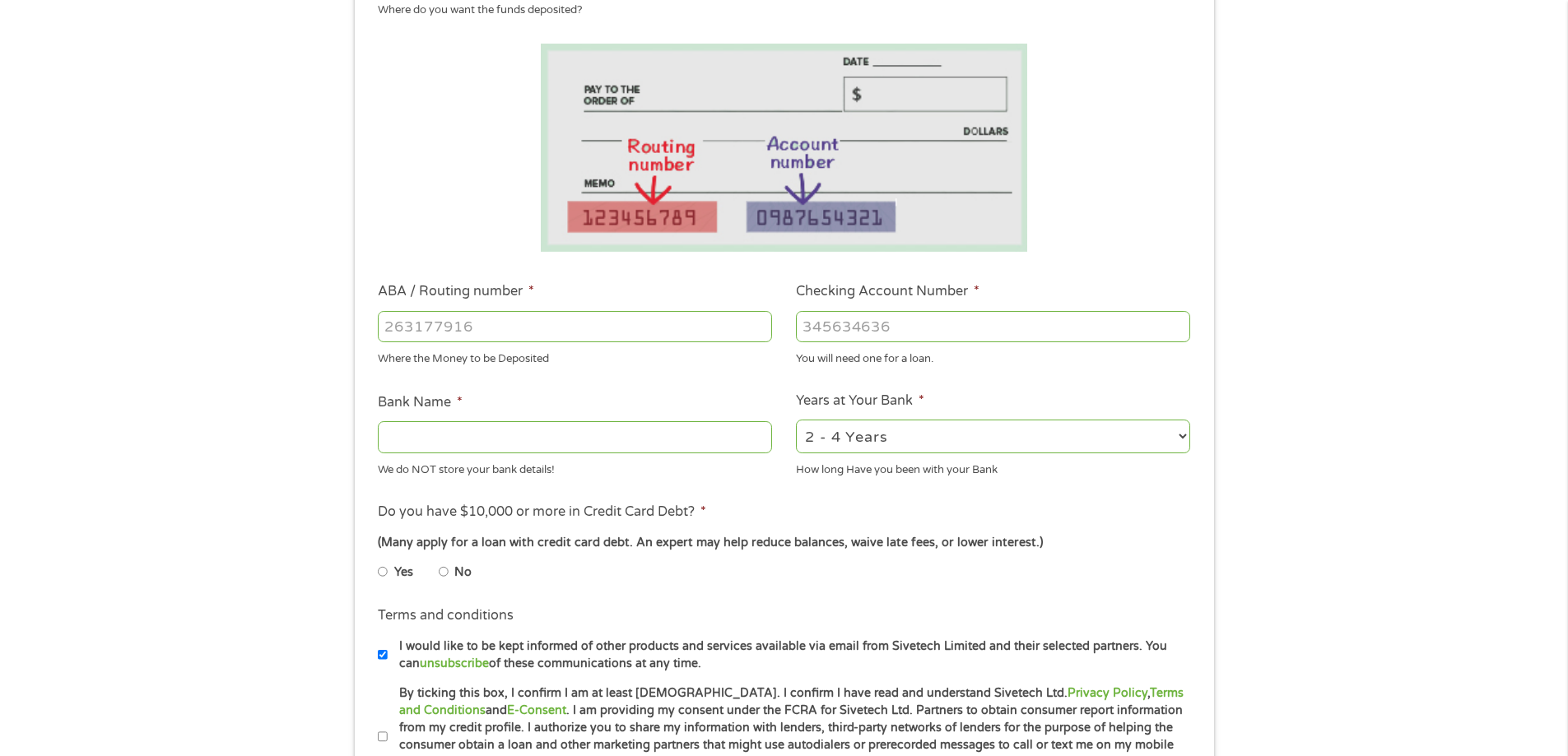
click at [440, 322] on input "ABA / Routing number *" at bounding box center [575, 326] width 394 height 31
type input "272479935"
type input "ELGA CREDIT UNION"
type input "272479935"
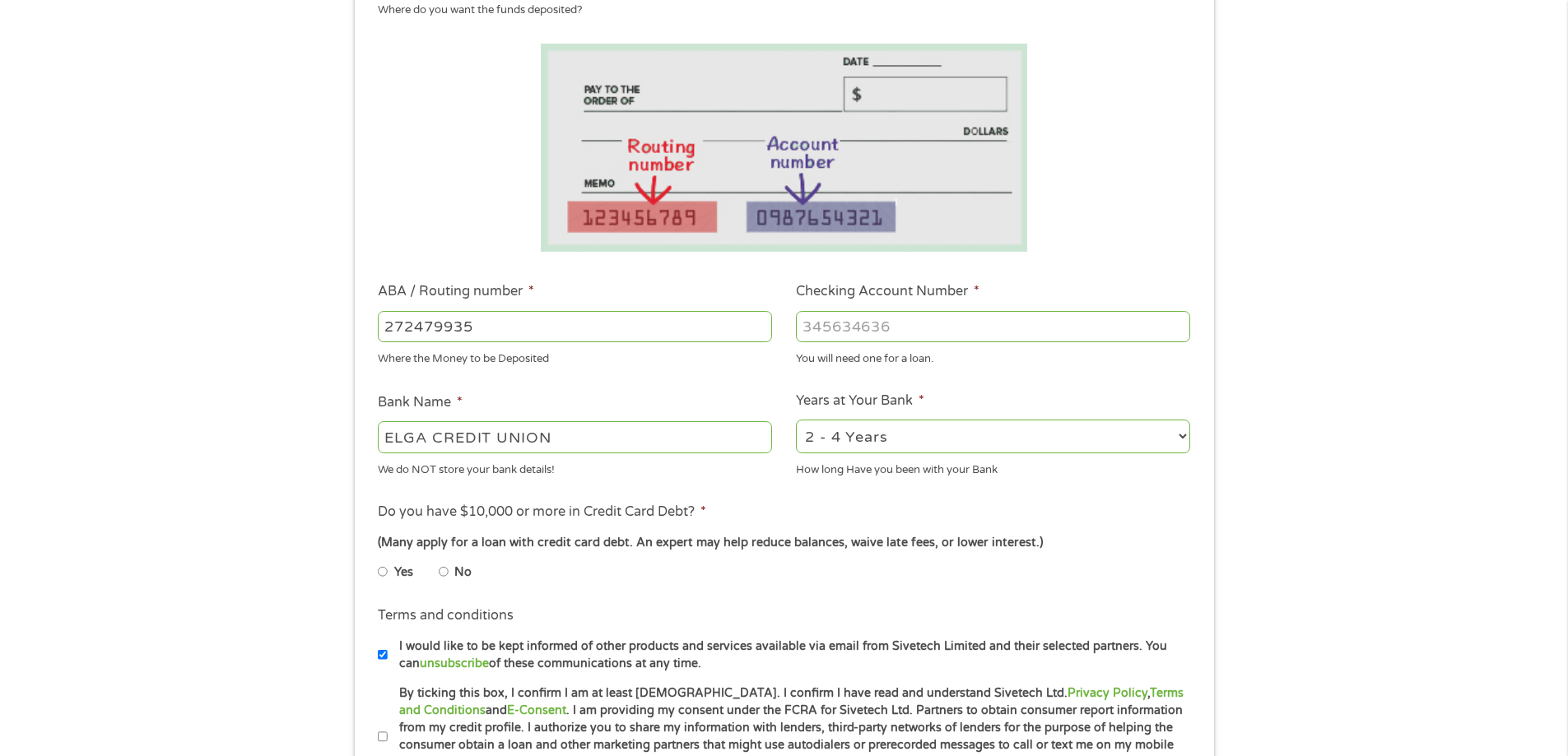
click at [884, 332] on input "Checking Account Number *" at bounding box center [993, 326] width 394 height 31
type input "1500006371779"
click at [1182, 435] on select "2 - 4 Years 6 - 12 Months 1 - 2 Years Over 4 Years" at bounding box center [993, 437] width 394 height 34
click at [1180, 436] on select "2 - 4 Years 6 - 12 Months 1 - 2 Years Over 4 Years" at bounding box center [993, 437] width 394 height 34
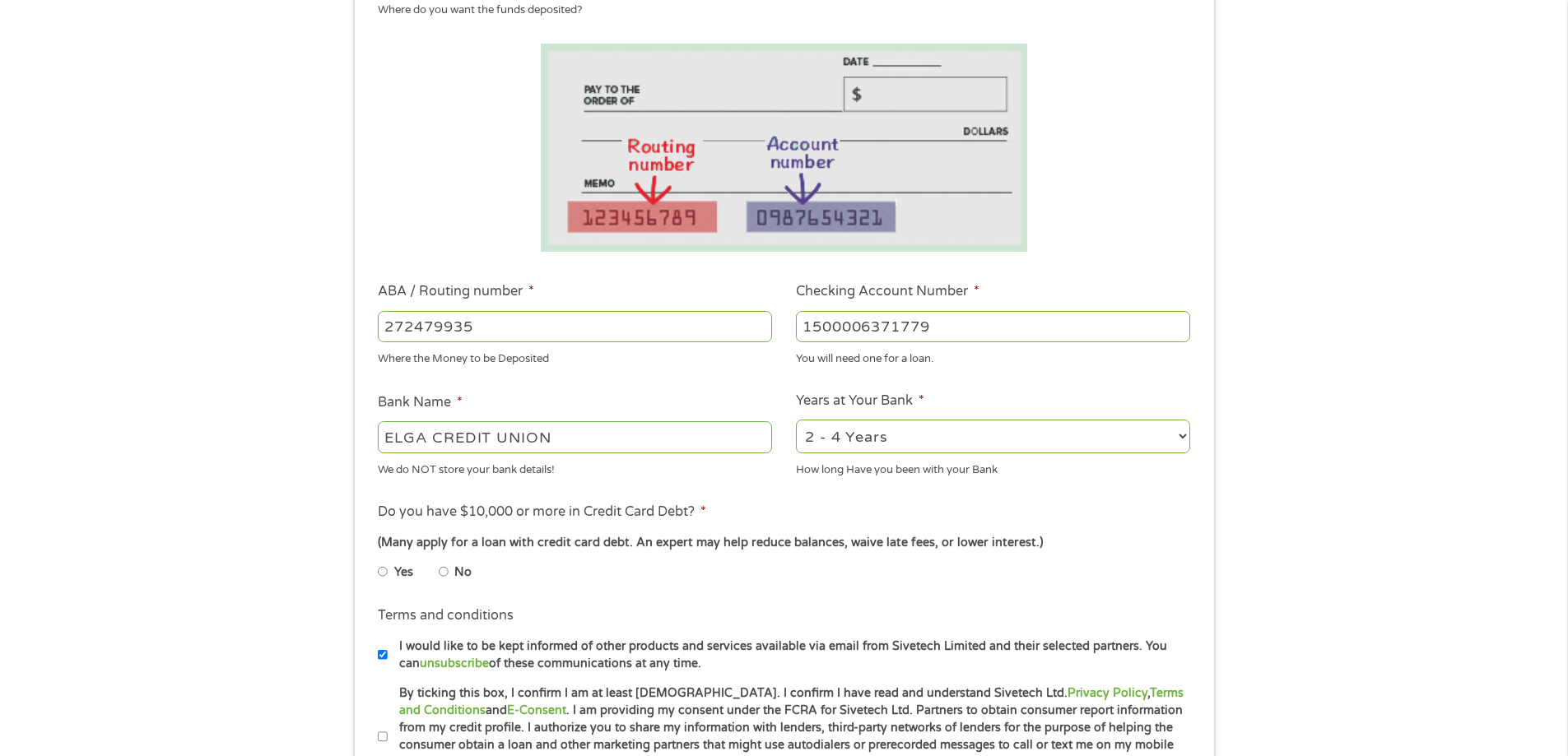
select select "60months"
click at [796, 420] on select "2 - 4 Years 6 - 12 Months 1 - 2 Years Over 4 Years" at bounding box center [993, 437] width 394 height 34
click at [442, 576] on input "No" at bounding box center [444, 572] width 10 height 26
radio input "true"
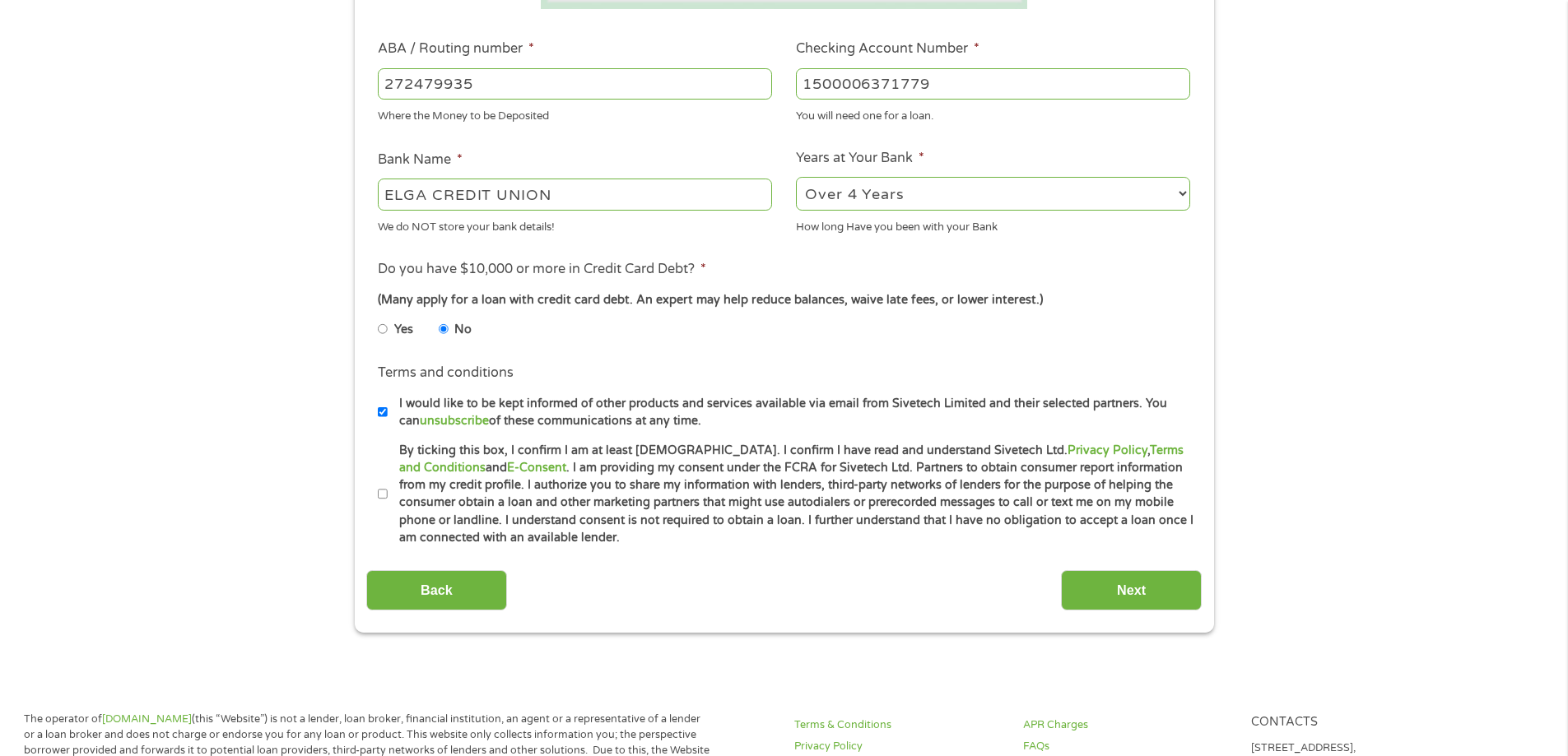
scroll to position [493, 0]
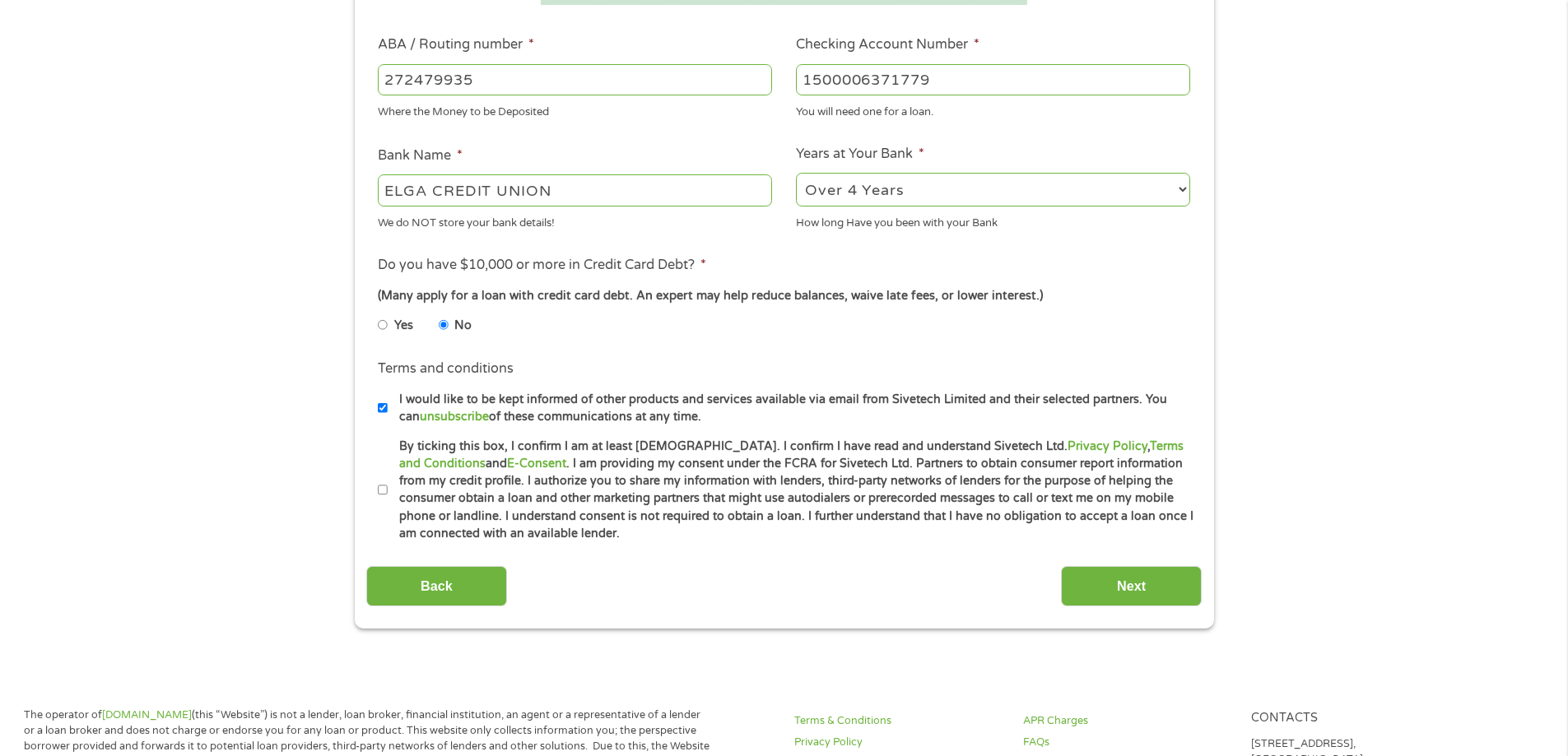
click at [380, 492] on input "By ticking this box, I confirm I am at least 18 years old. I confirm I have rea…" at bounding box center [383, 490] width 10 height 26
checkbox input "false"
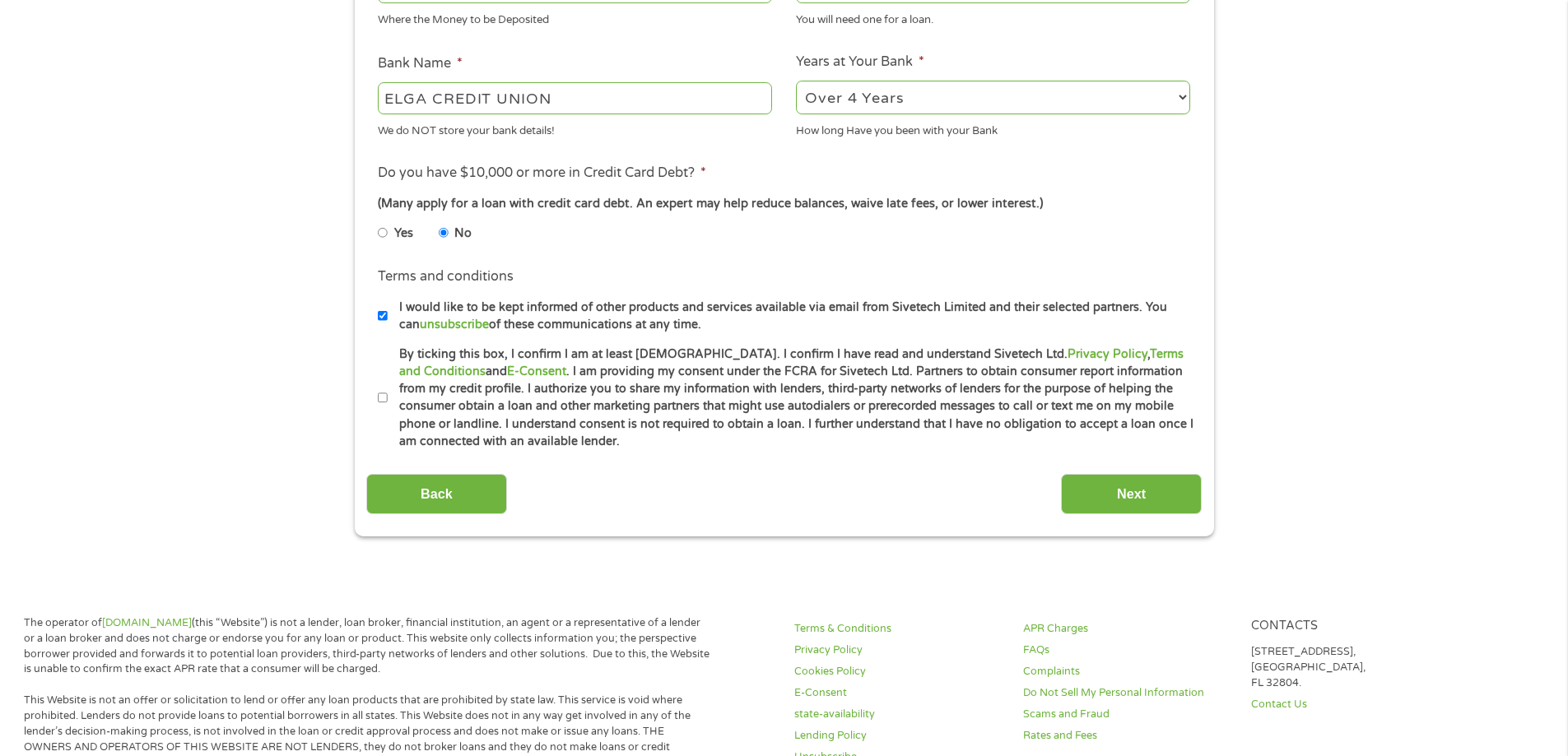
scroll to position [659, 0]
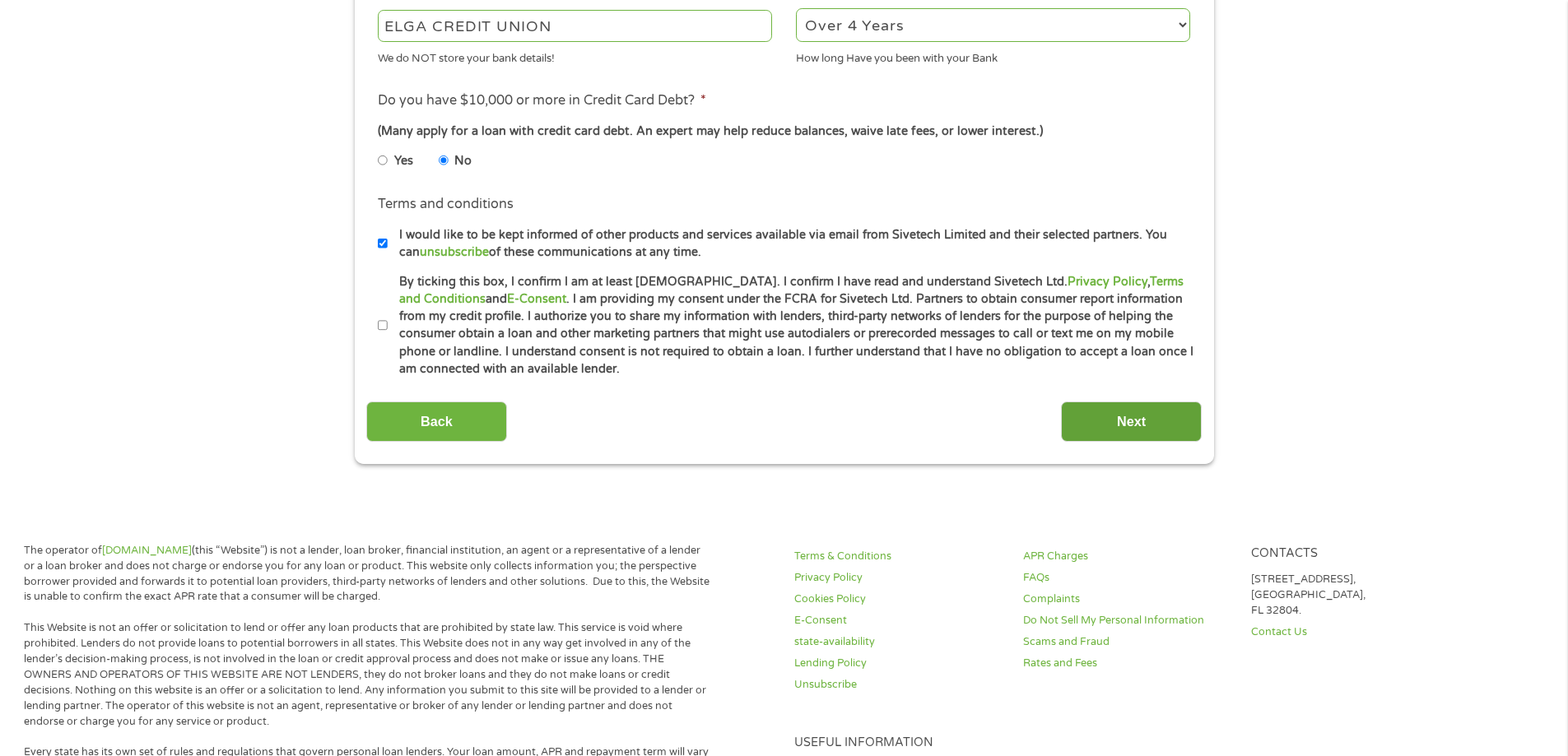
click at [1116, 430] on input "Next" at bounding box center [1130, 422] width 140 height 41
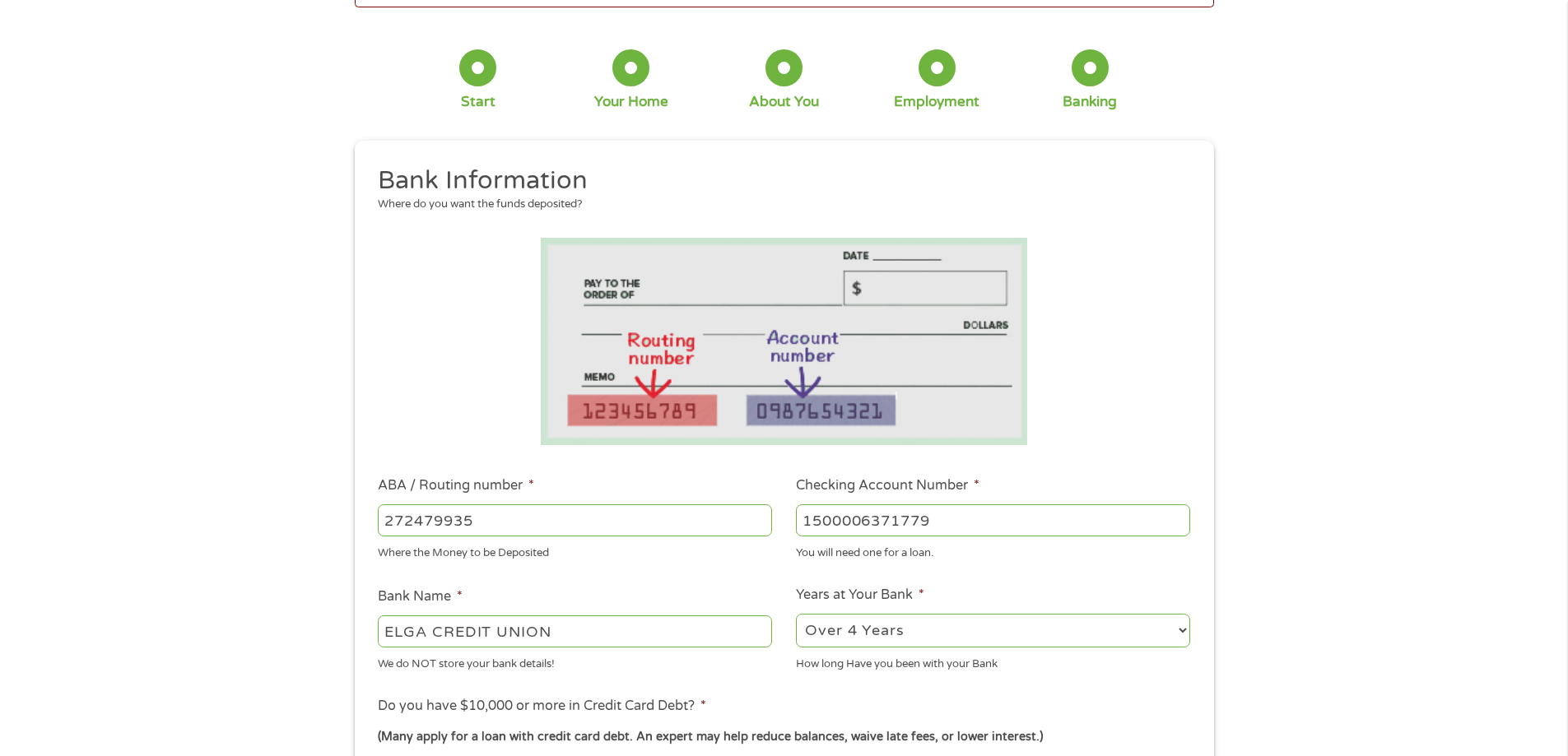
scroll to position [164, 0]
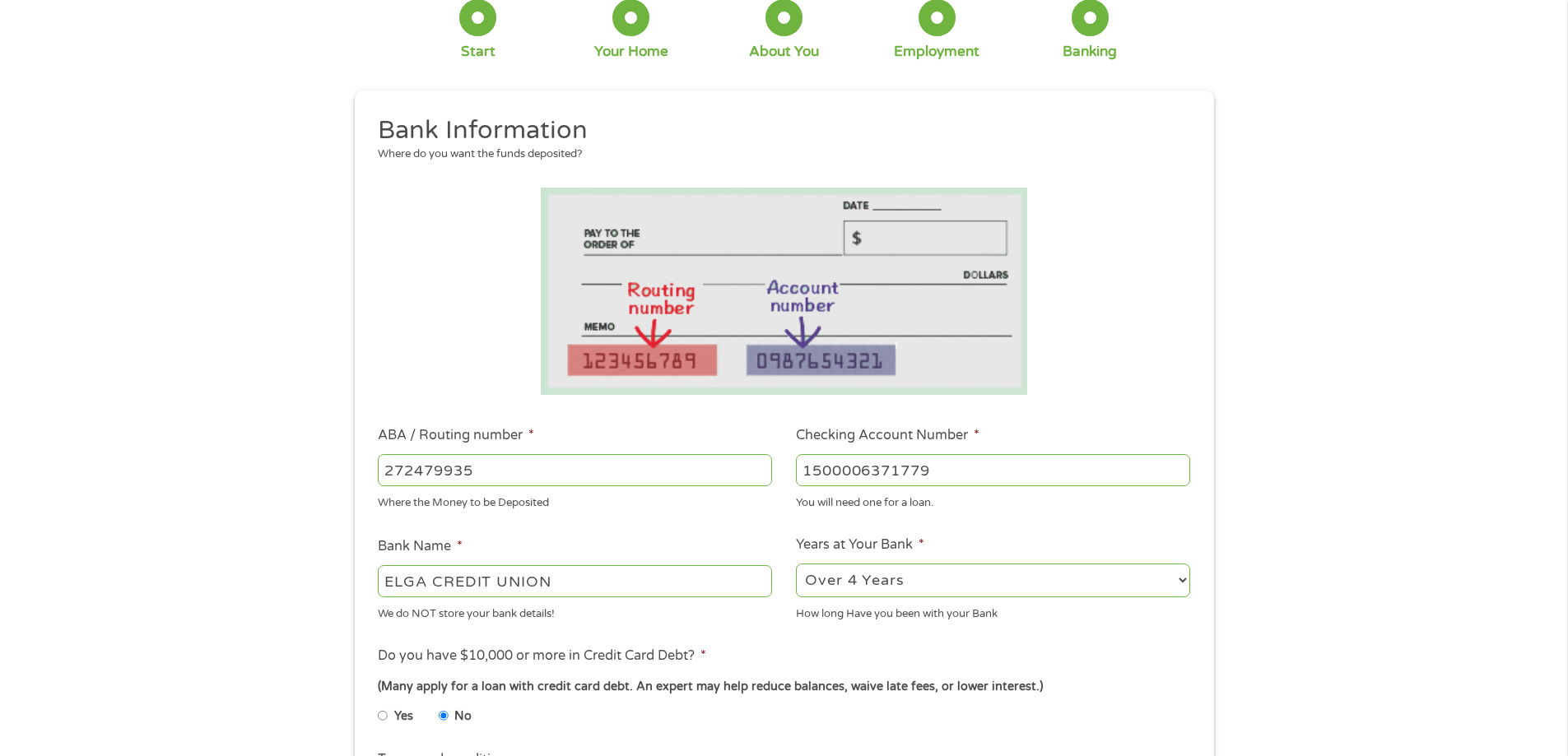
click at [636, 570] on input "ELGA CREDIT UNION" at bounding box center [575, 580] width 394 height 31
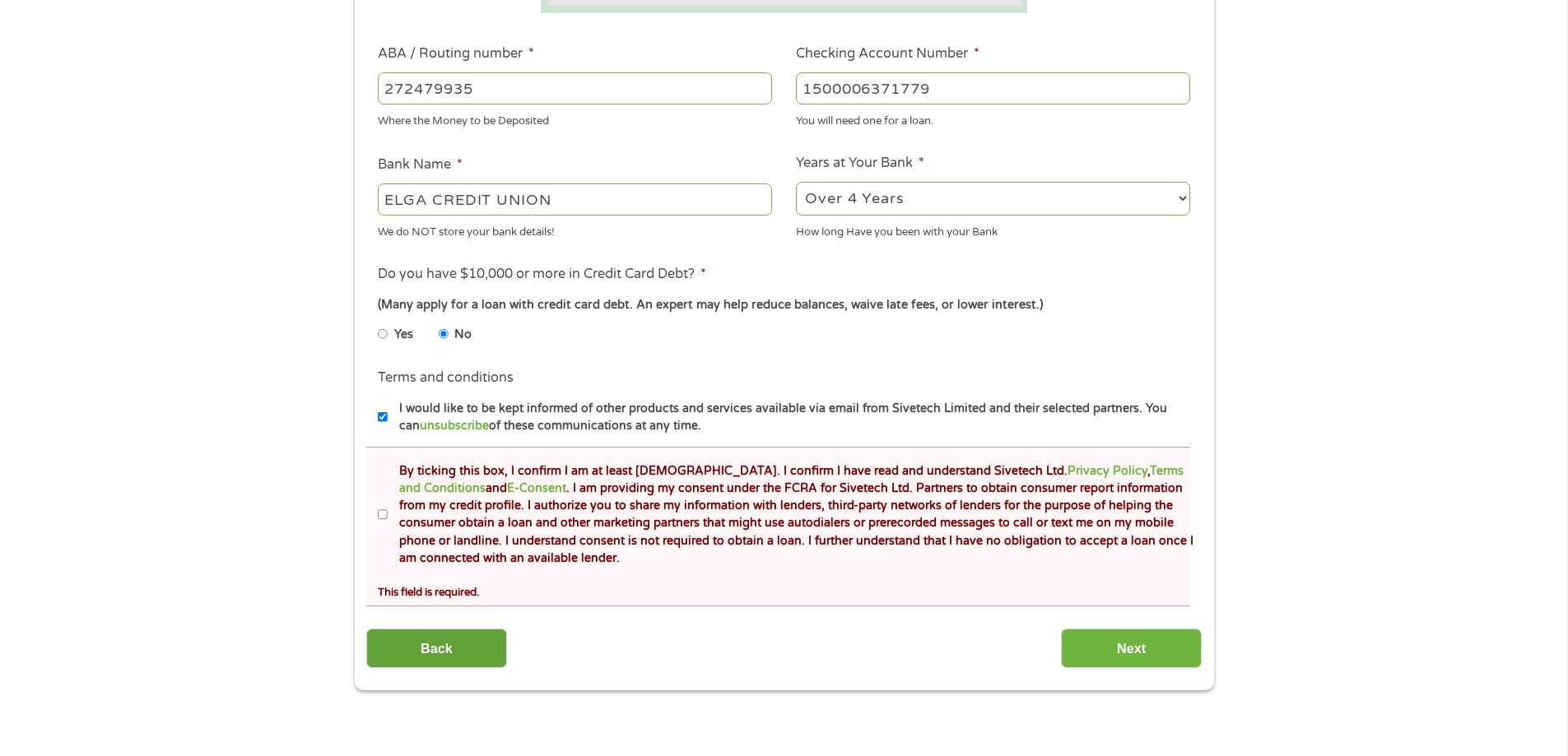
scroll to position [659, 0]
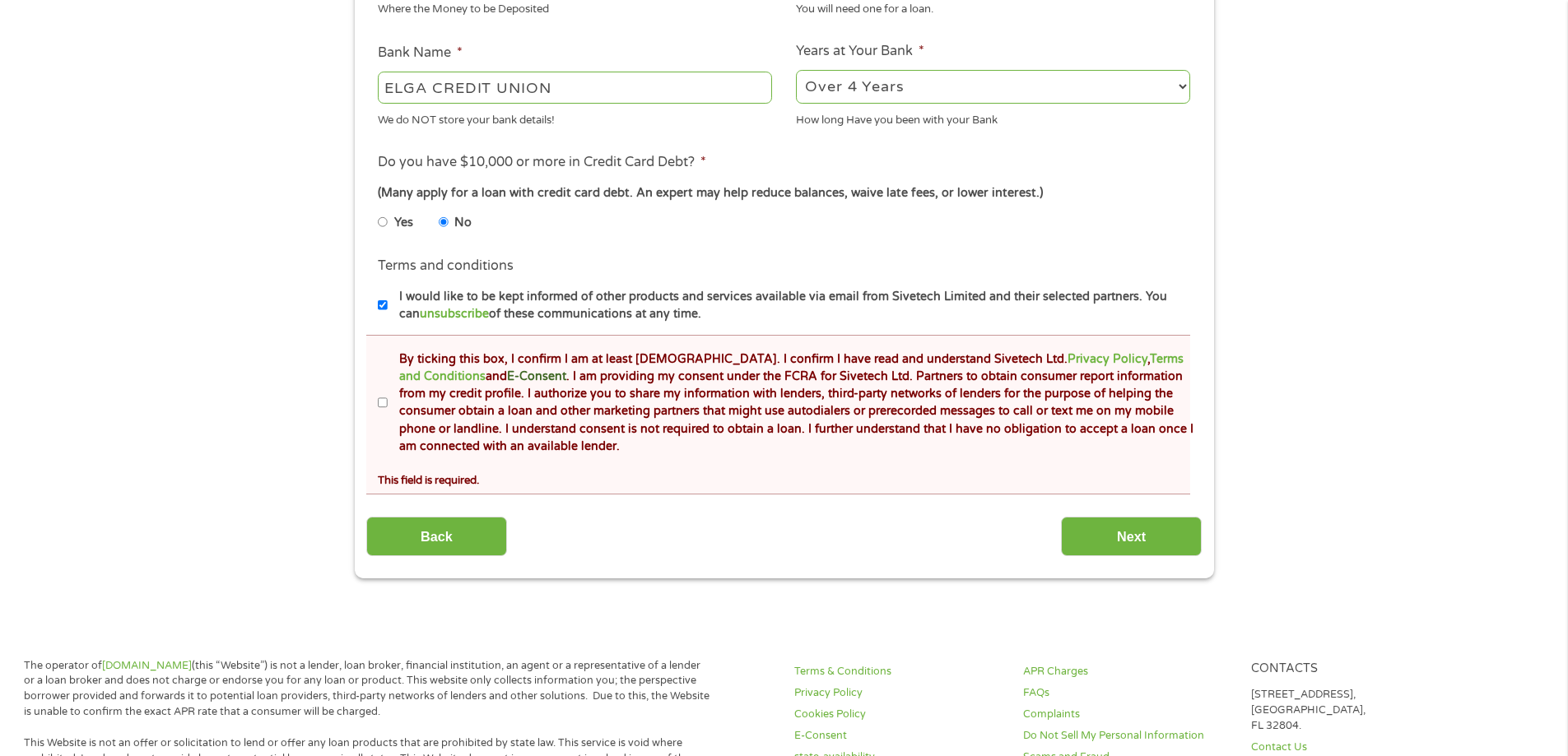
click at [507, 372] on link "E-Consent" at bounding box center [537, 376] width 60 height 14
click at [384, 395] on input "By ticking this box, I confirm I am at least 18 years old. I confirm I have rea…" at bounding box center [383, 403] width 10 height 26
click at [385, 402] on input "By ticking this box, I confirm I am at least 18 years old. I confirm I have rea…" at bounding box center [383, 403] width 10 height 26
checkbox input "true"
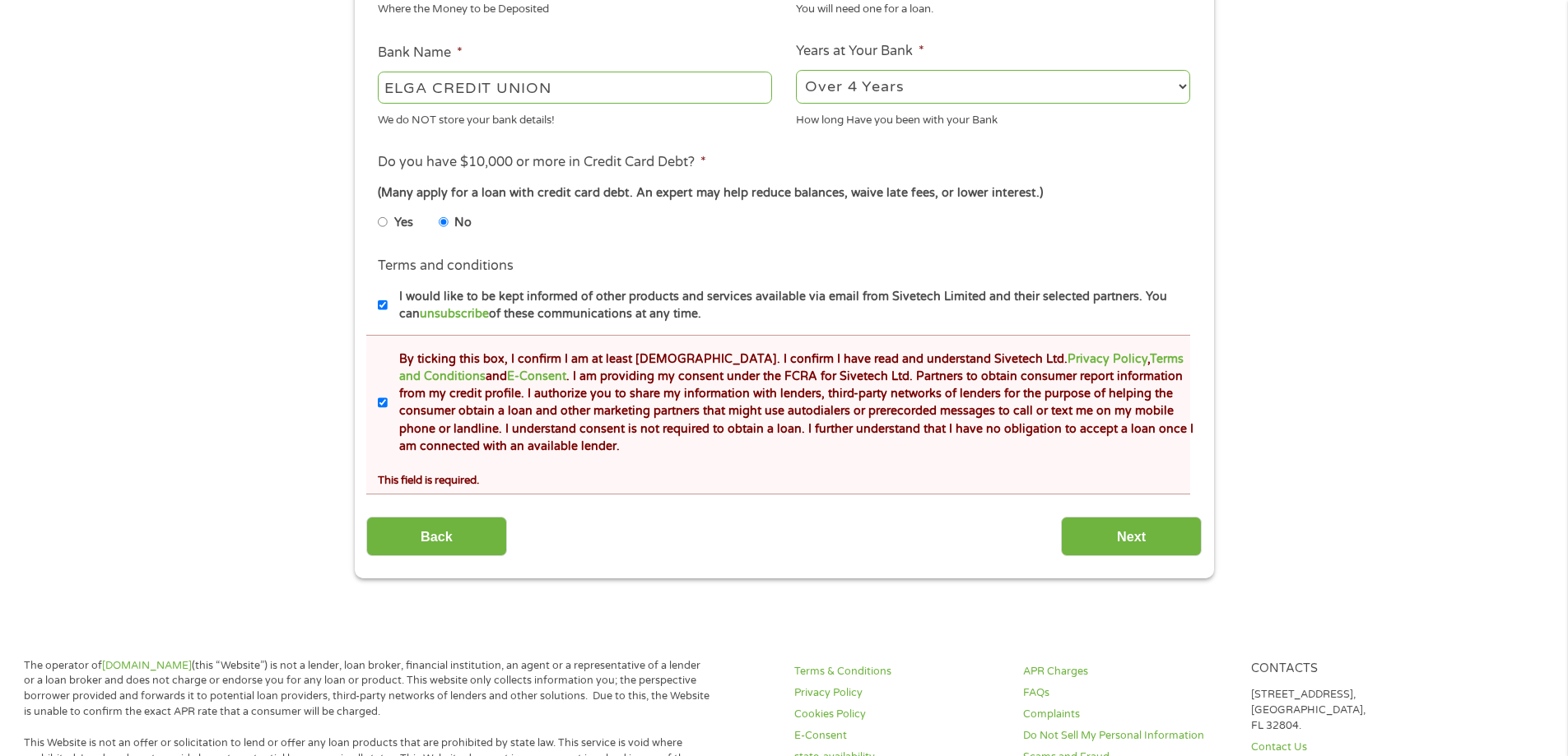
click at [695, 470] on div "This field is required." at bounding box center [784, 477] width 812 height 22
click at [1112, 363] on link "Terms and Conditions" at bounding box center [791, 367] width 784 height 31
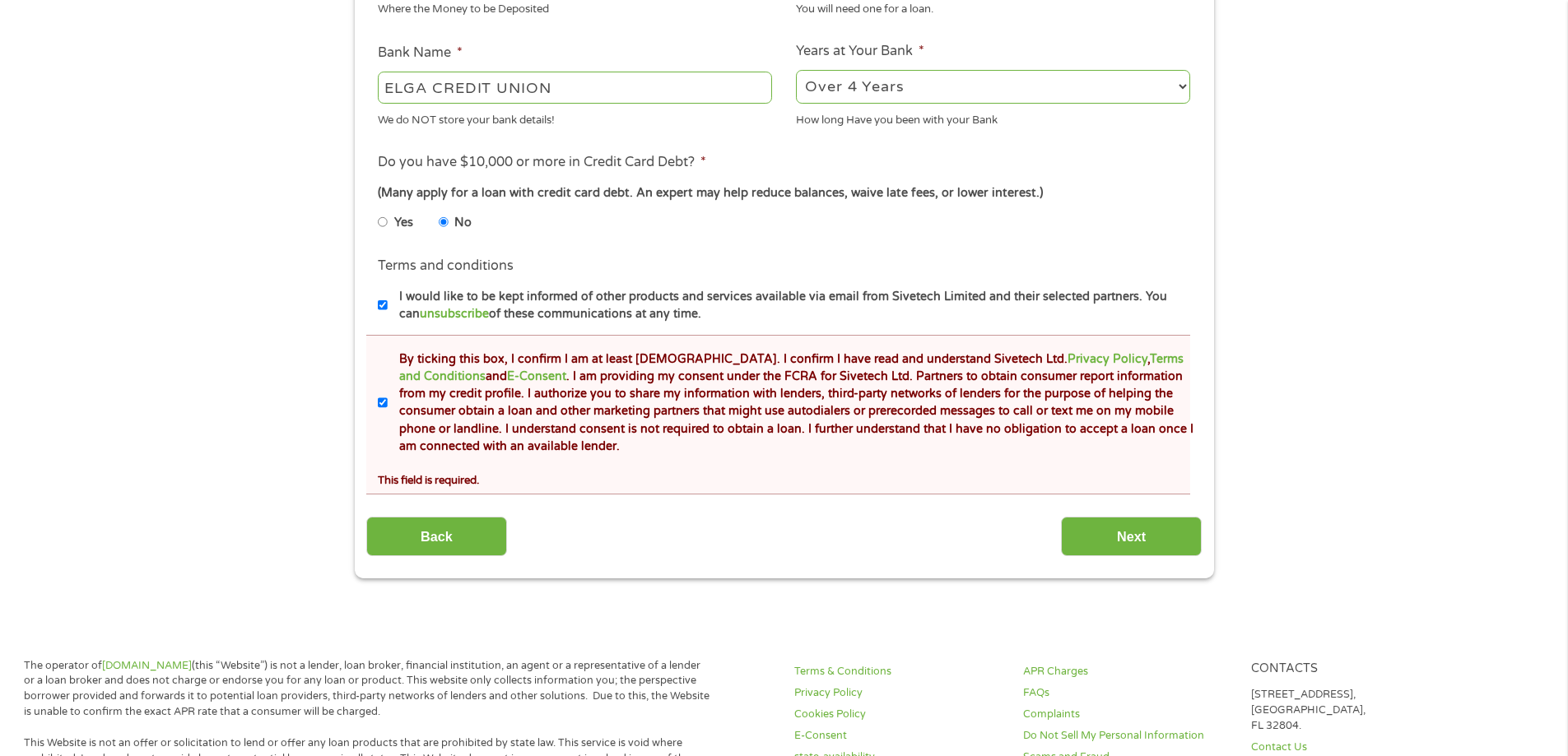
click at [557, 473] on div "This field is required." at bounding box center [784, 477] width 812 height 22
click at [1117, 536] on input "Next" at bounding box center [1130, 536] width 140 height 41
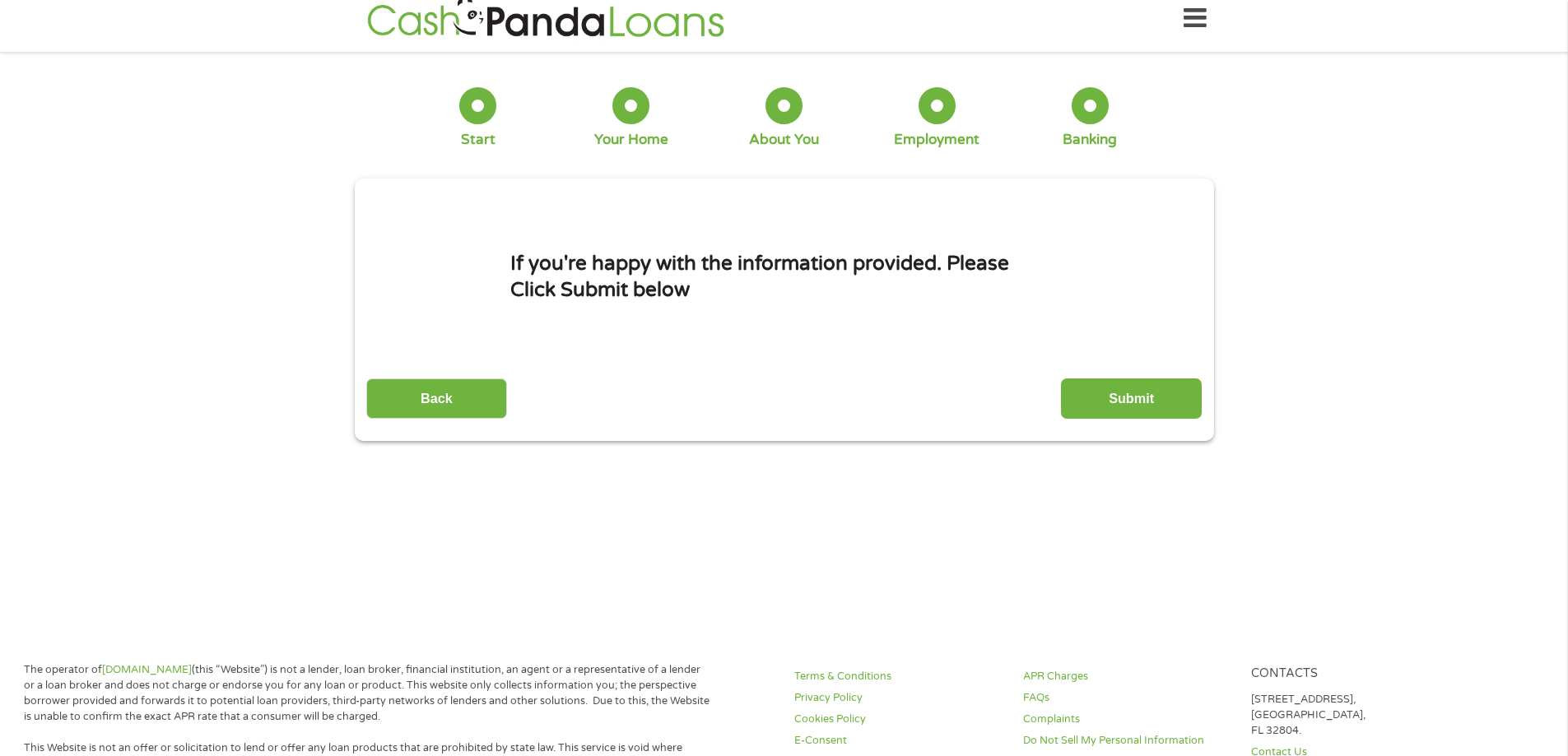
scroll to position [0, 0]
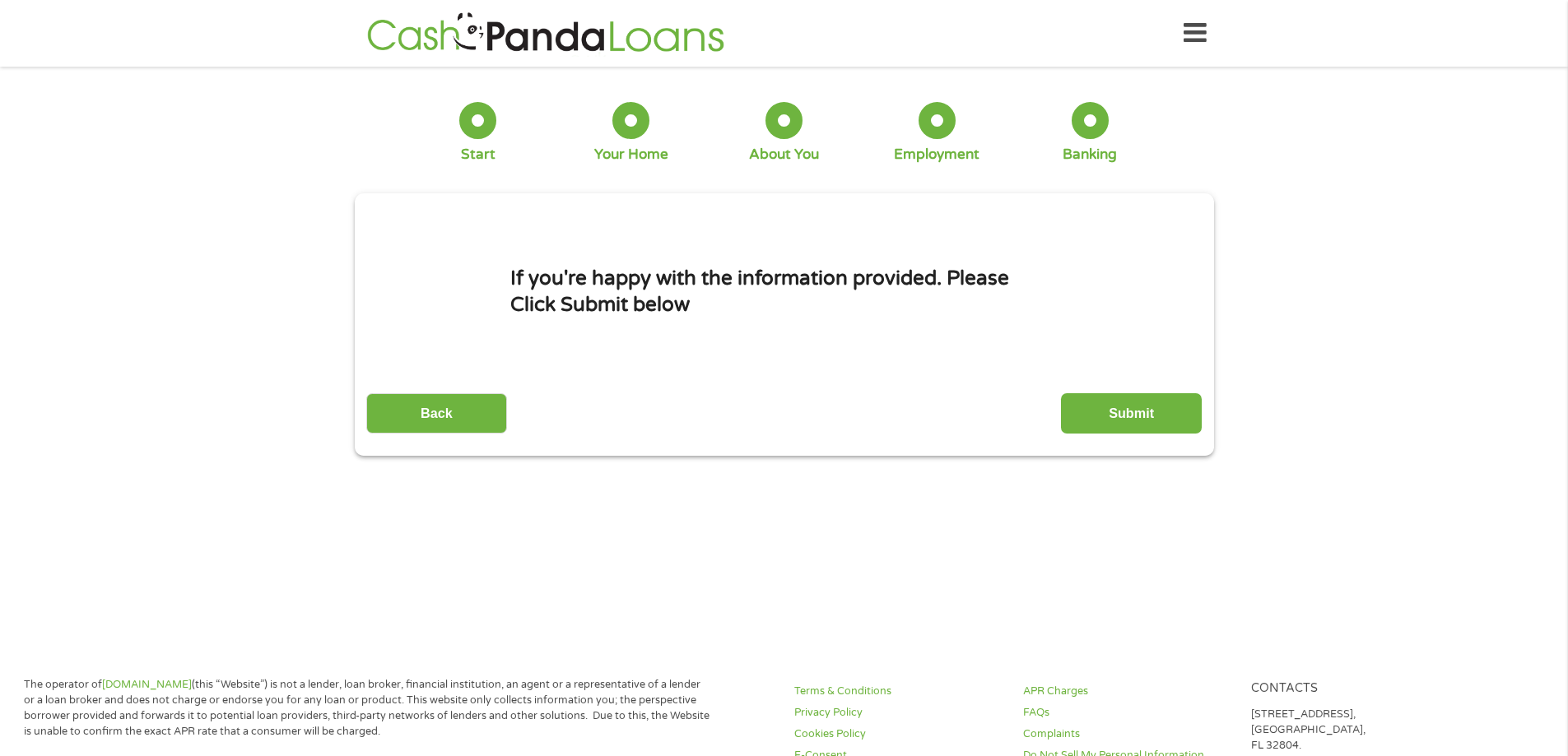
drag, startPoint x: 1111, startPoint y: 413, endPoint x: 1031, endPoint y: 445, distance: 86.2
click at [1111, 414] on input "Submit" at bounding box center [1130, 413] width 140 height 41
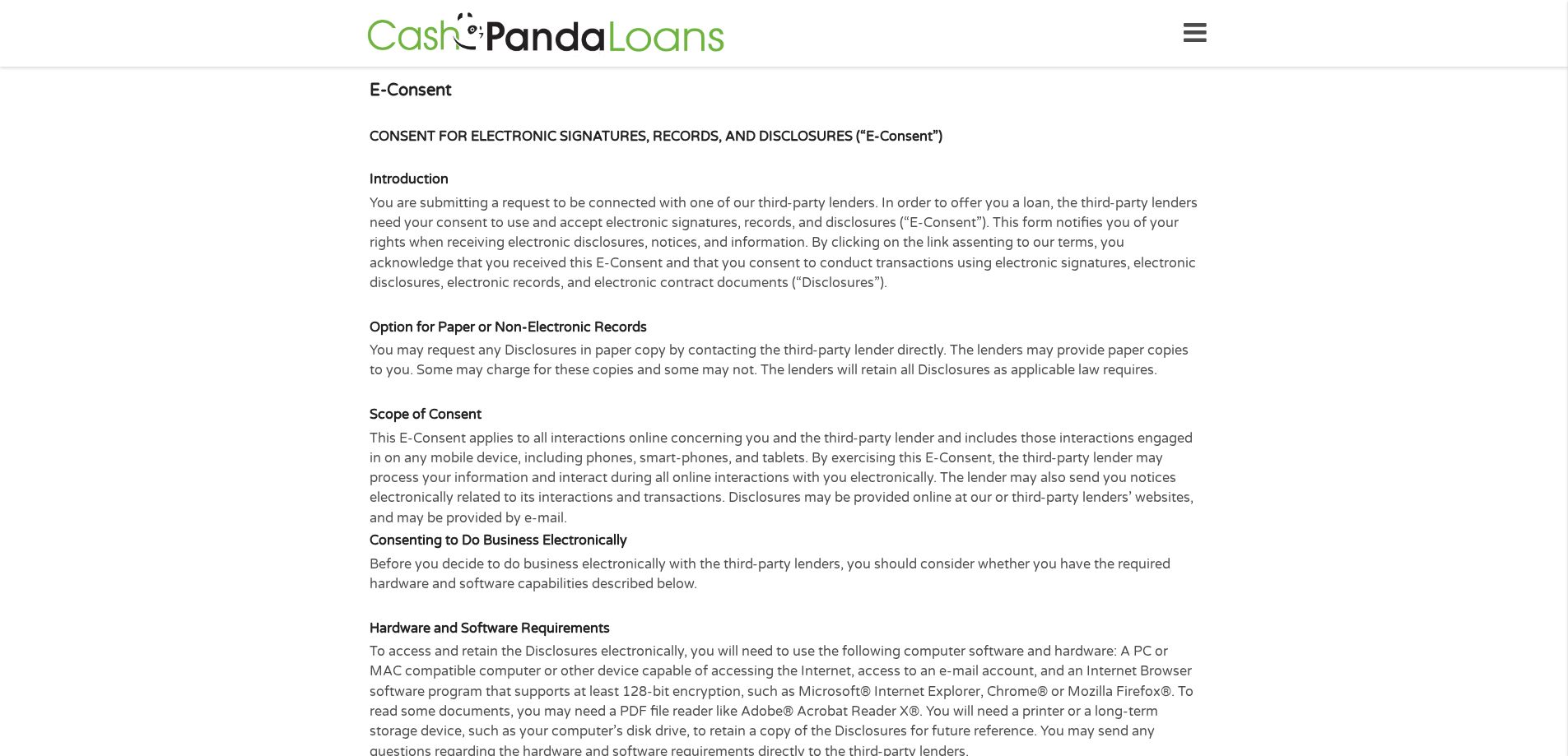
click at [1190, 31] on icon at bounding box center [1194, 33] width 23 height 41
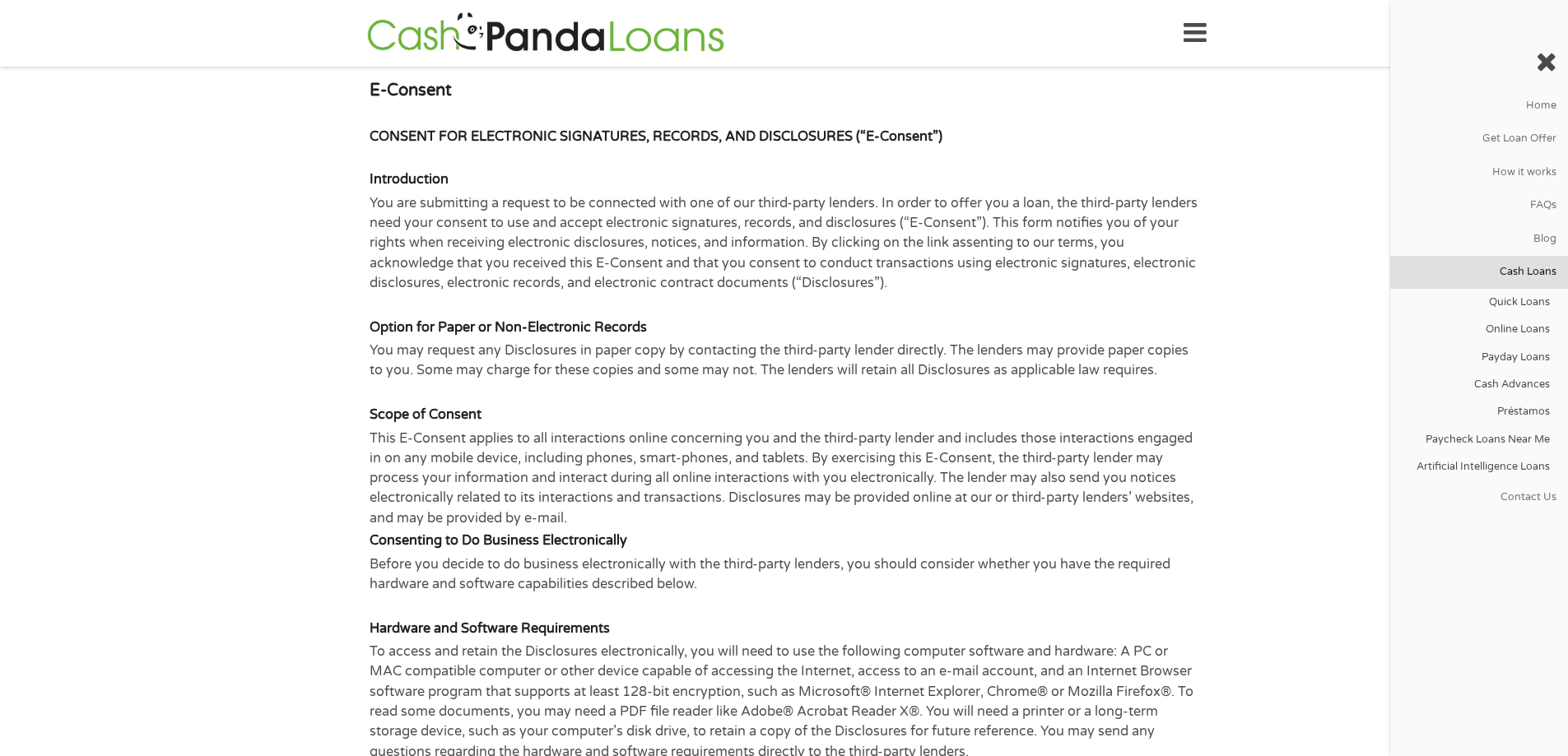
click at [1512, 273] on link "Cash Loans" at bounding box center [1478, 272] width 178 height 33
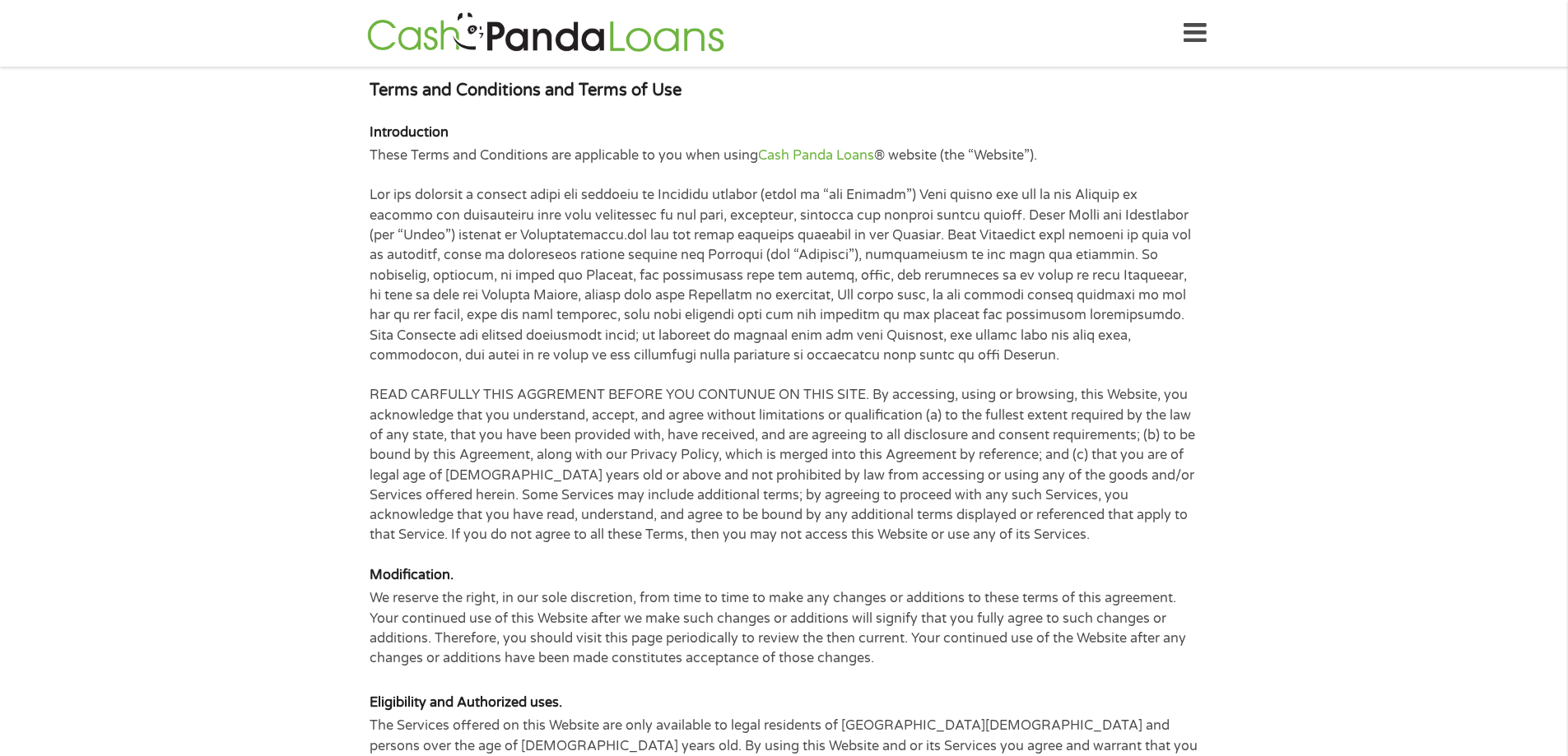
click at [1197, 26] on icon at bounding box center [1194, 33] width 23 height 41
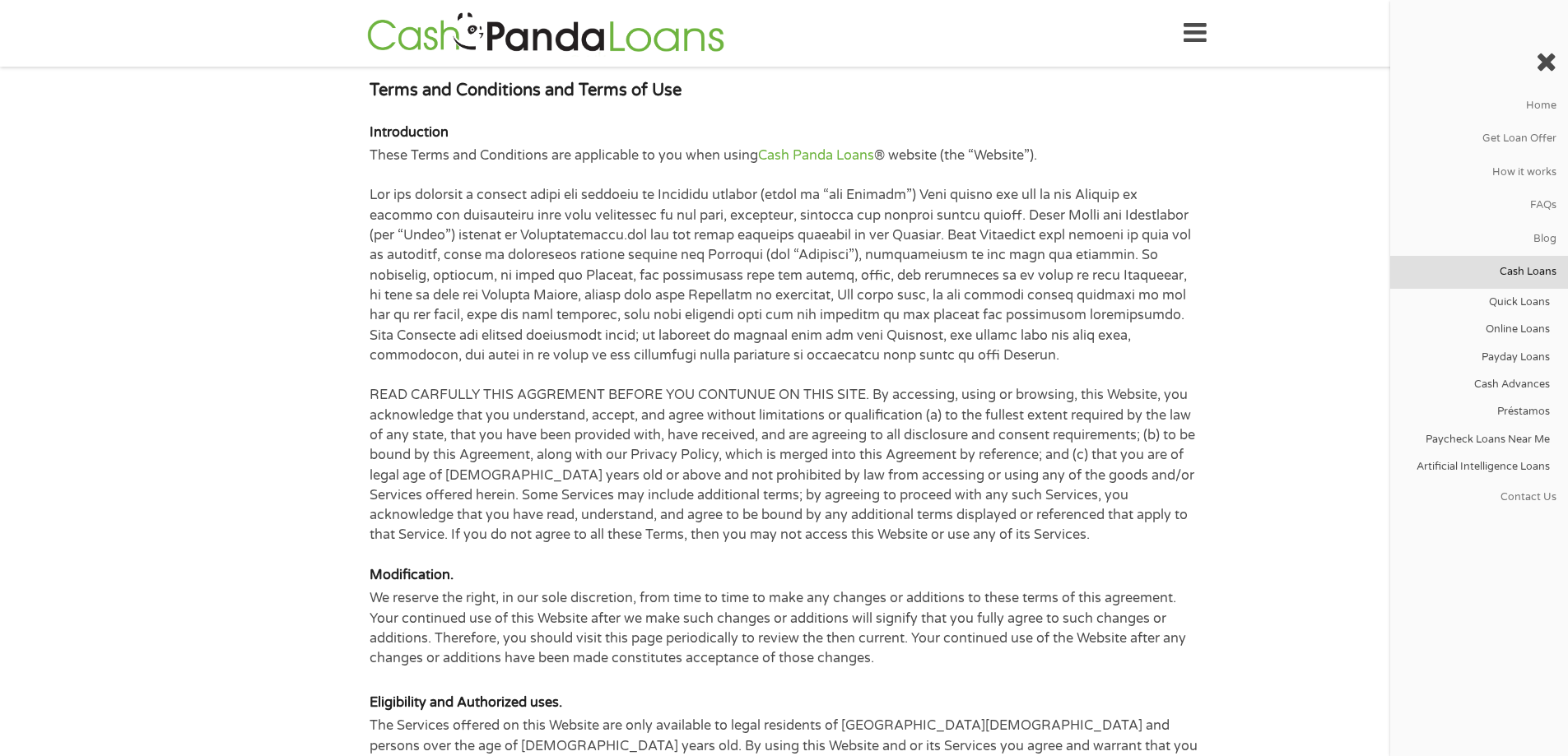
click at [1527, 271] on link "Cash Loans" at bounding box center [1478, 272] width 178 height 33
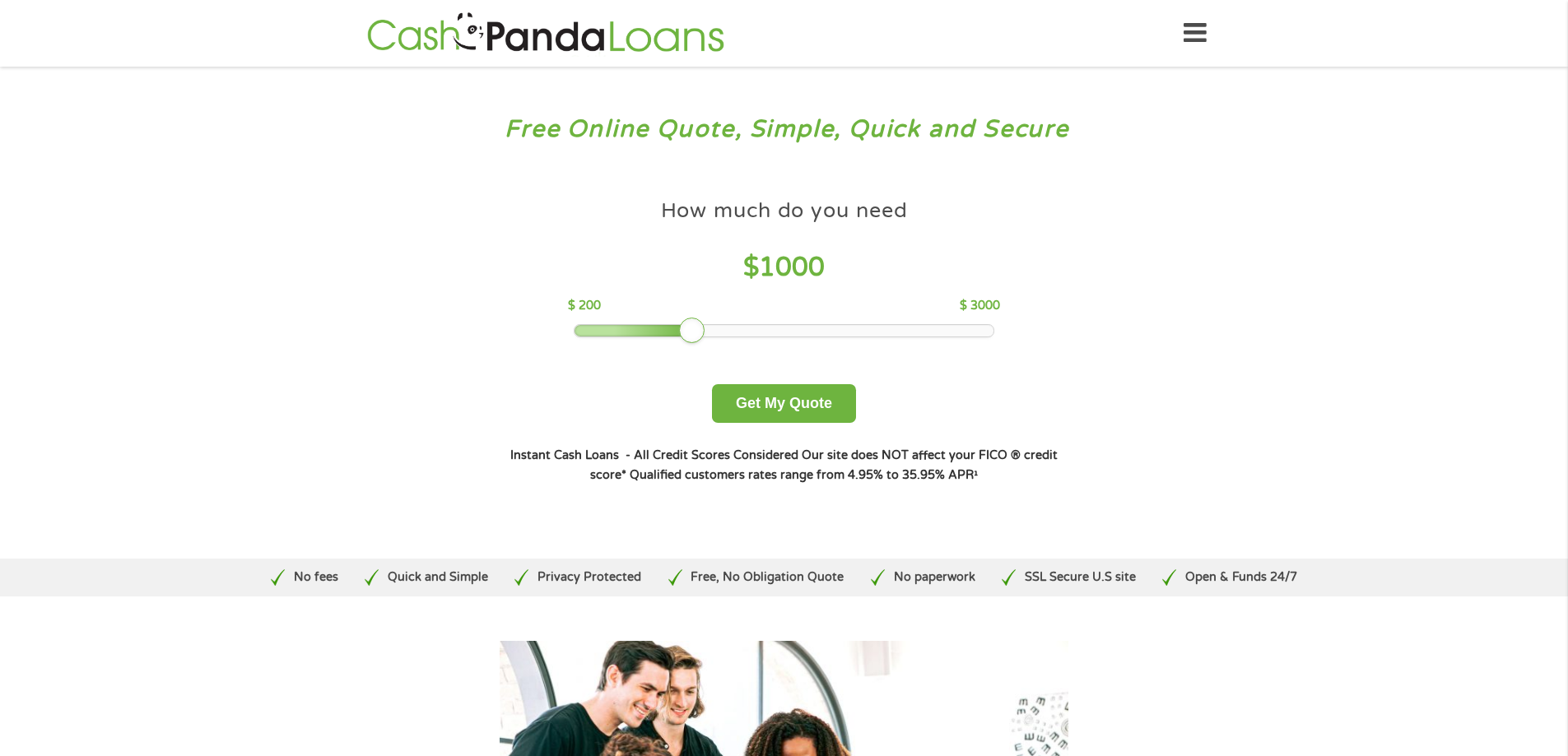
click at [1194, 23] on icon at bounding box center [1194, 33] width 23 height 41
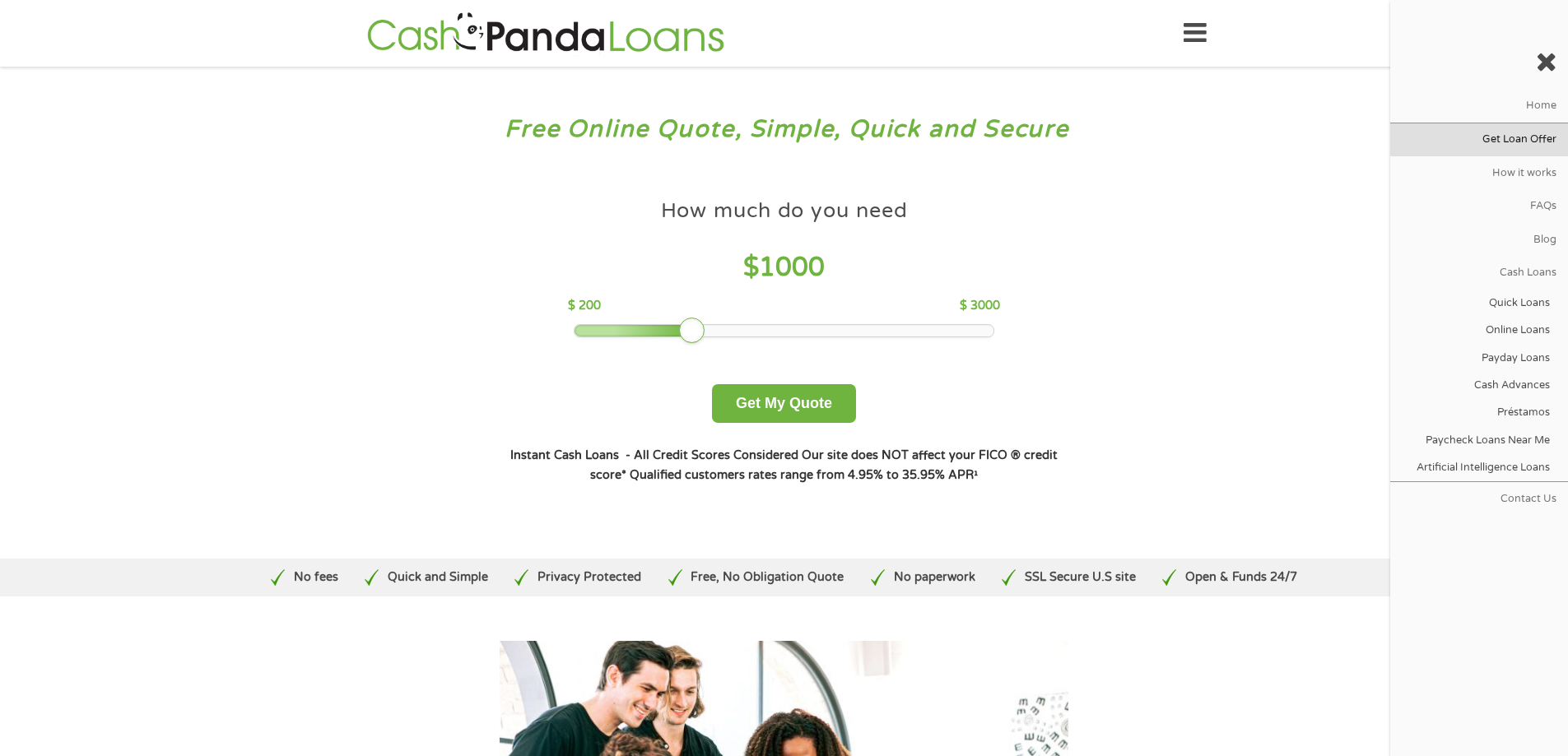
click at [1527, 136] on link "Get Loan Offer" at bounding box center [1478, 139] width 178 height 33
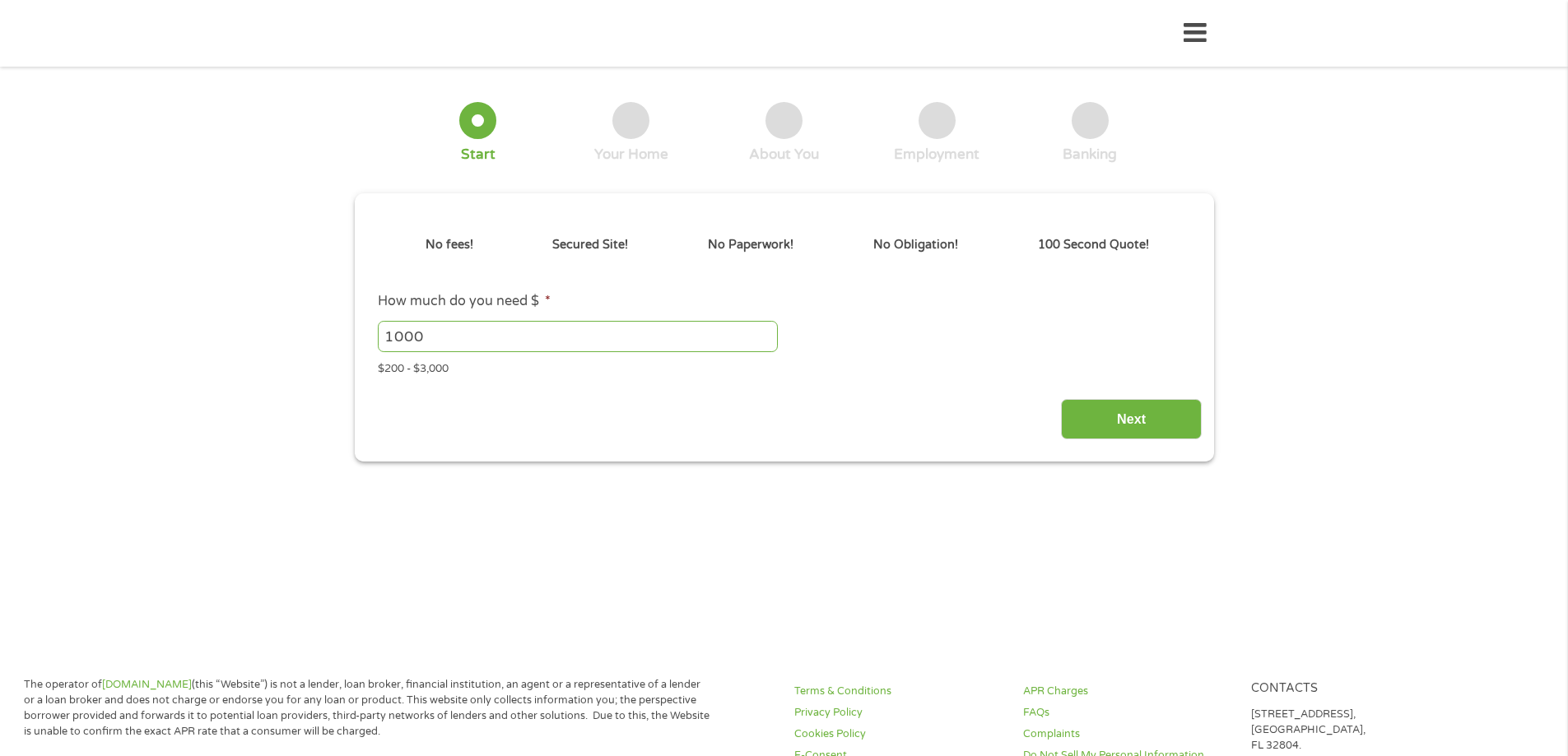
type input "EAIaIQobChMI5MPywtPvjwMV2TIIBR2KAAlKEAAYAyAAEgLdUPD_BwE"
click at [1194, 39] on icon at bounding box center [1194, 33] width 23 height 41
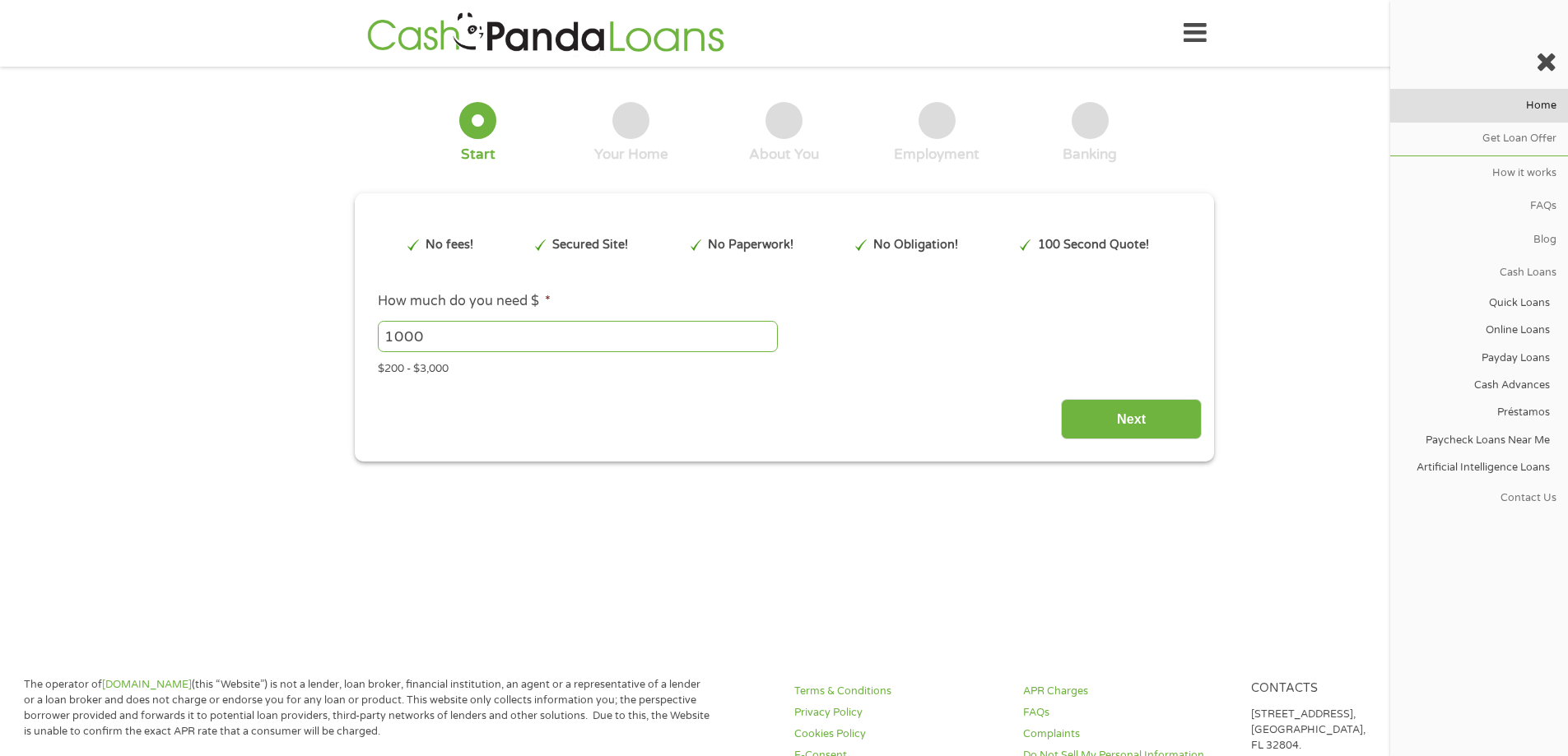
click at [1546, 111] on link "Home" at bounding box center [1478, 104] width 178 height 33
drag, startPoint x: 28, startPoint y: 2, endPoint x: 936, endPoint y: 81, distance: 911.4
click at [936, 81] on div "1 Start 2 Your Home 3 About You 4 Employment 5 Banking 6" at bounding box center [785, 132] width 860 height 108
click at [1194, 28] on icon at bounding box center [1194, 33] width 23 height 41
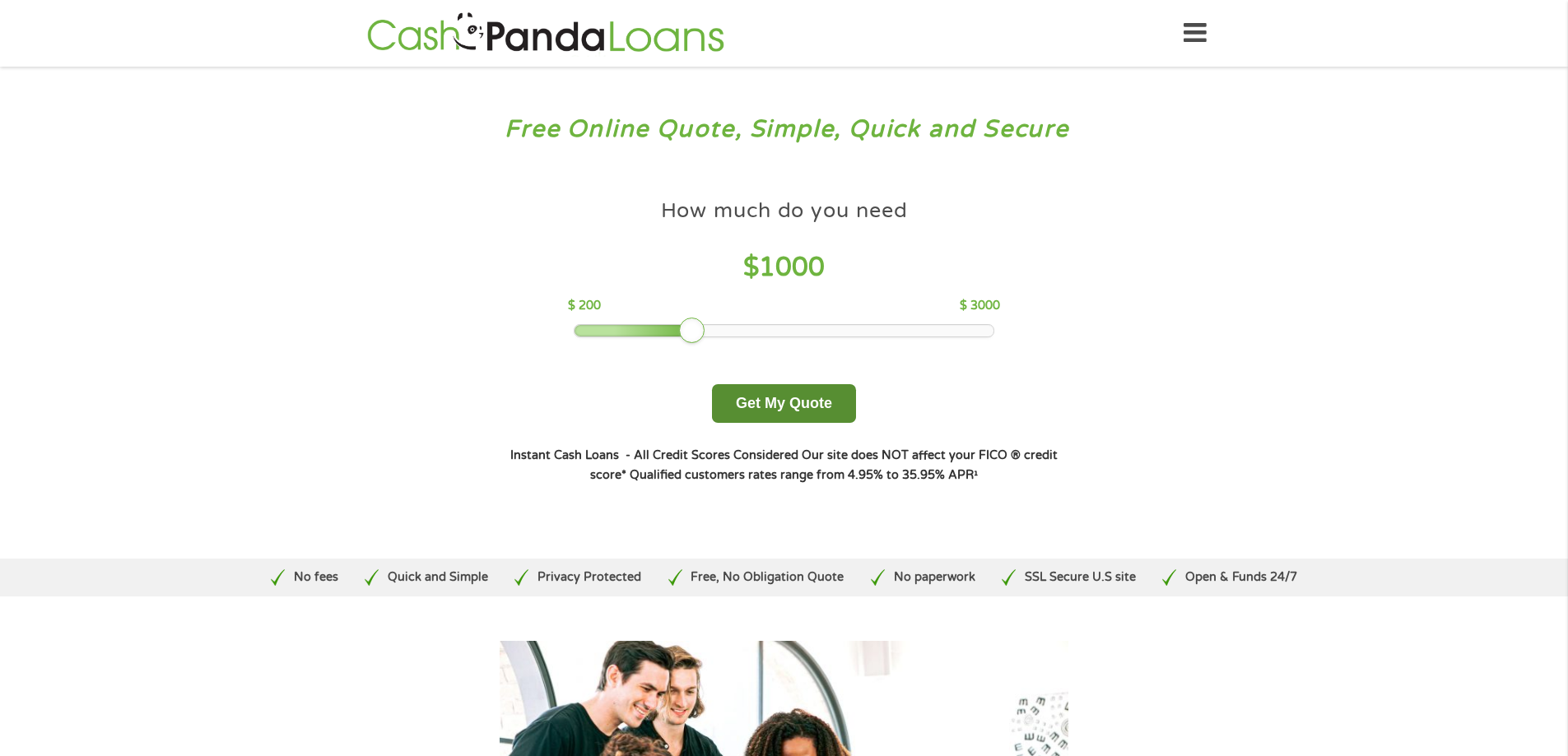
click at [773, 416] on button "Get My Quote" at bounding box center [783, 403] width 144 height 39
click at [773, 407] on button "Get My Quote" at bounding box center [783, 403] width 144 height 39
click at [794, 397] on button "Get My Quote" at bounding box center [783, 403] width 144 height 39
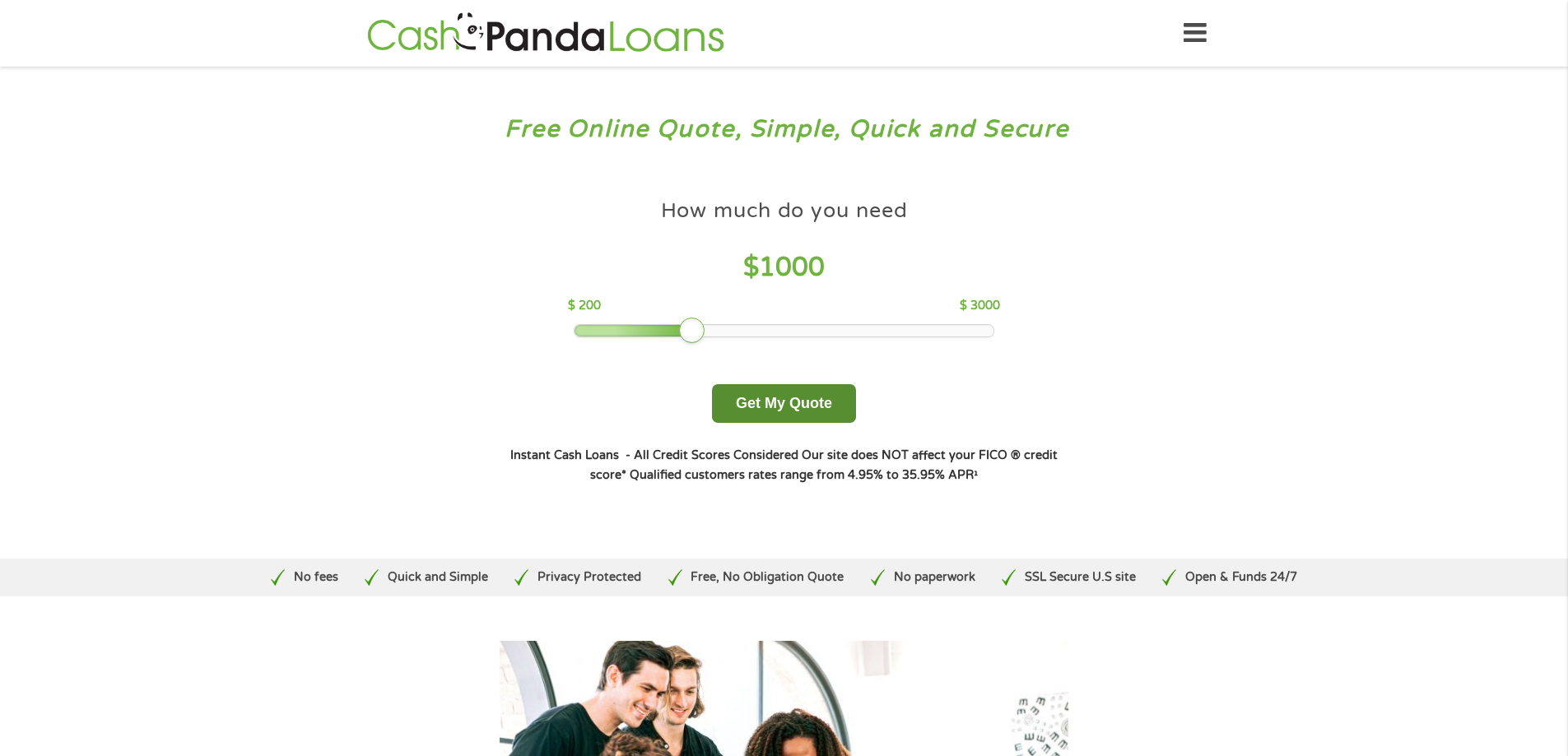
drag, startPoint x: 794, startPoint y: 397, endPoint x: 831, endPoint y: 394, distance: 37.1
click at [797, 396] on button "Get My Quote" at bounding box center [783, 403] width 144 height 39
drag, startPoint x: 1046, startPoint y: 574, endPoint x: 1083, endPoint y: 555, distance: 41.6
click at [1053, 570] on p "SSL Secure U.S site" at bounding box center [1080, 578] width 111 height 18
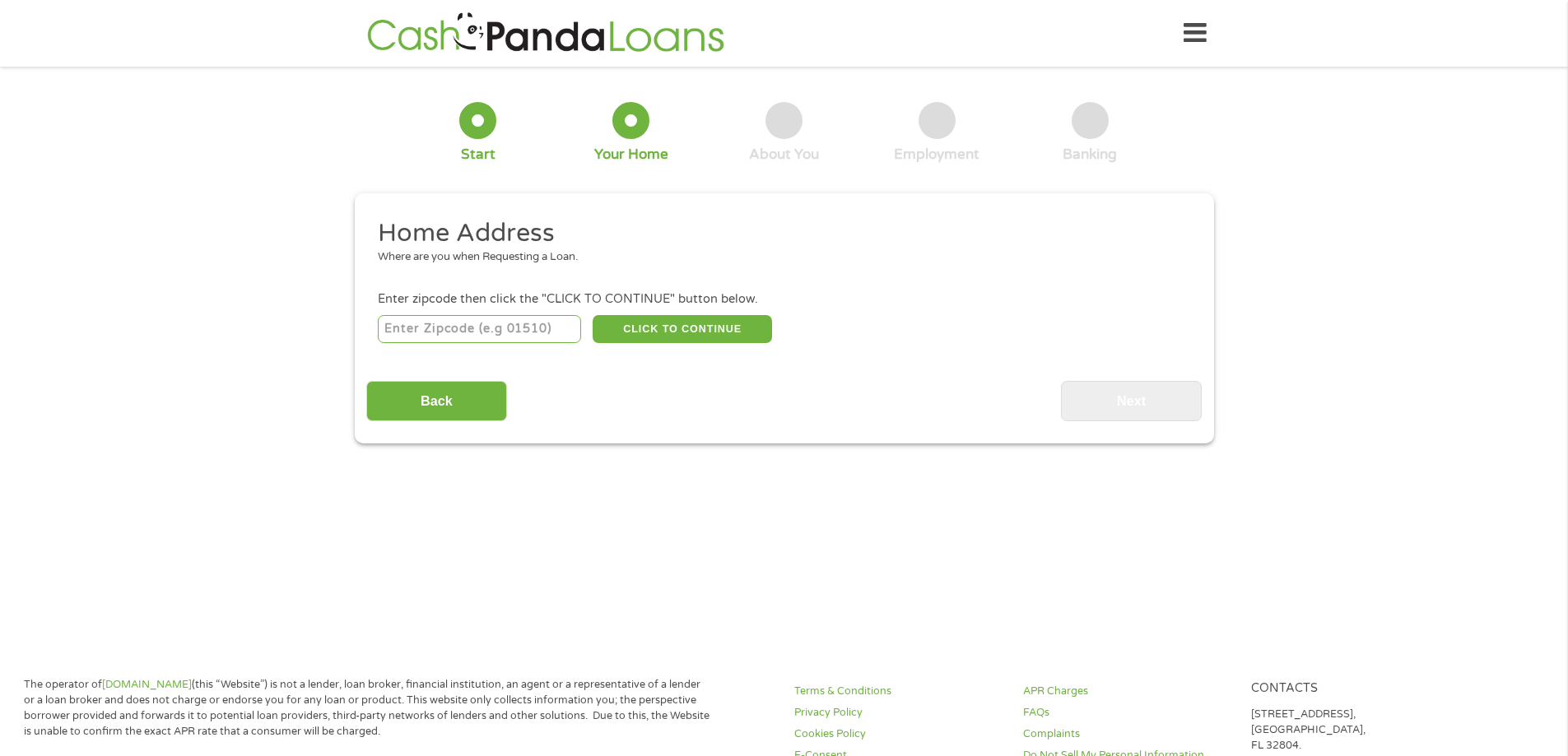
click at [512, 333] on input "number" at bounding box center [480, 329] width 203 height 28
type input "48506"
click at [692, 326] on button "CLICK TO CONTINUE" at bounding box center [683, 329] width 179 height 28
type input "48506"
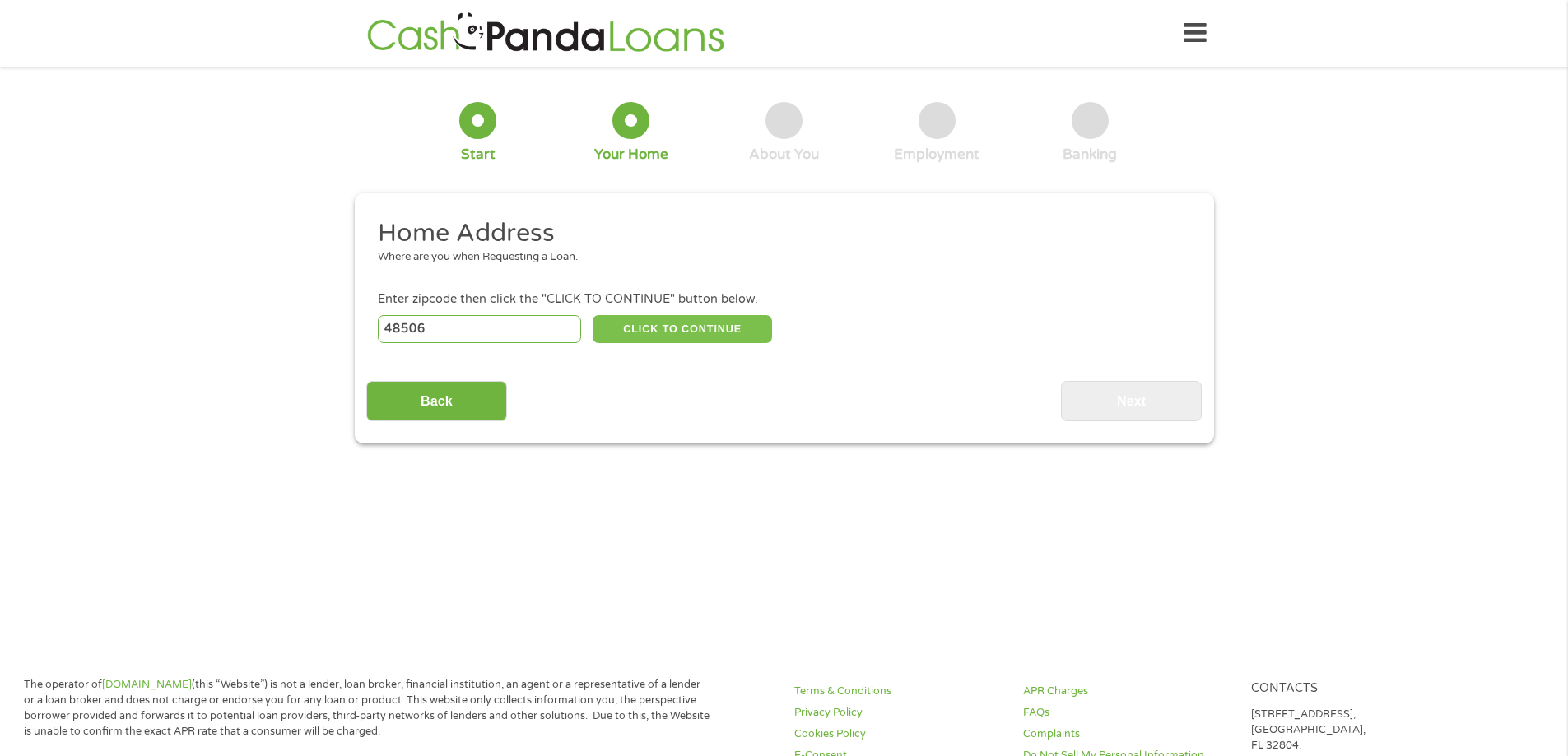
type input "Flint"
select select "[US_STATE]"
